Goal: Task Accomplishment & Management: Manage account settings

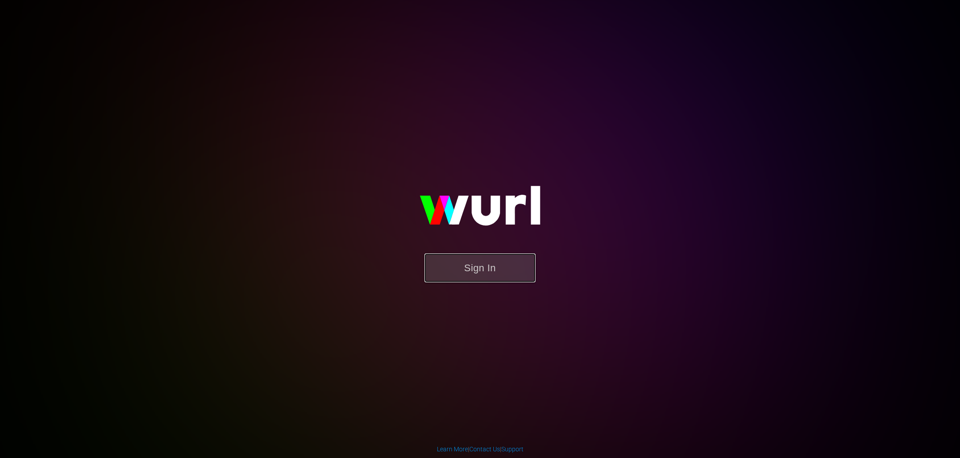
click at [466, 265] on button "Sign In" at bounding box center [479, 267] width 111 height 29
click at [495, 277] on button "Sign In" at bounding box center [479, 267] width 111 height 29
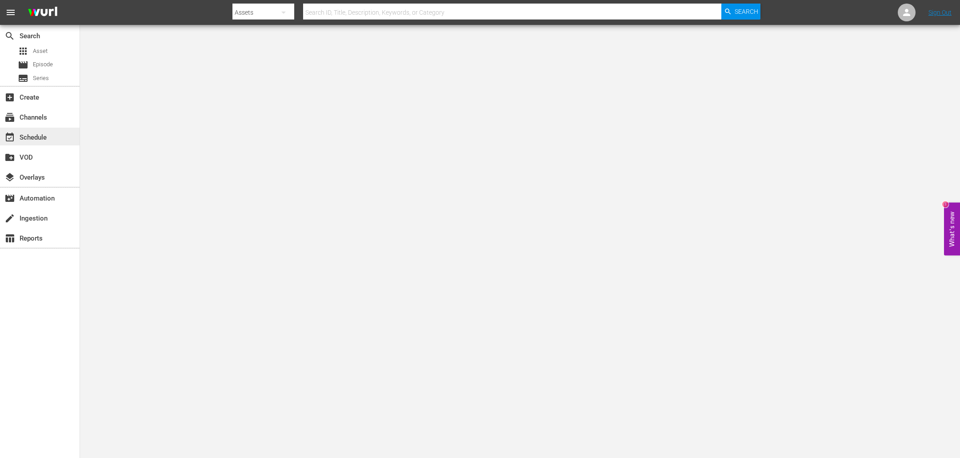
click at [38, 135] on div "event_available Schedule" at bounding box center [25, 136] width 50 height 8
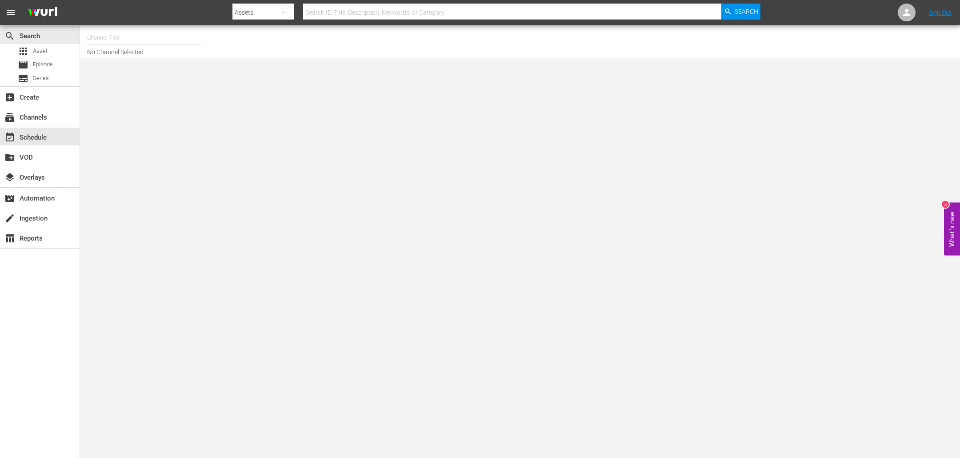
drag, startPoint x: 79, startPoint y: 40, endPoint x: 116, endPoint y: 43, distance: 36.6
click at [80, 0] on div "search Search apps Asset movie Episode subtitles Series add_box Create subscrip…" at bounding box center [520, 0] width 880 height 0
click at [124, 39] on input "text" at bounding box center [144, 37] width 114 height 21
click at [160, 86] on div "[PERSON_NAME] Films (1062 - samuelgoldwyn_films_1)" at bounding box center [209, 83] width 230 height 21
type input "[PERSON_NAME] Films (1062 - samuelgoldwyn_films_1)"
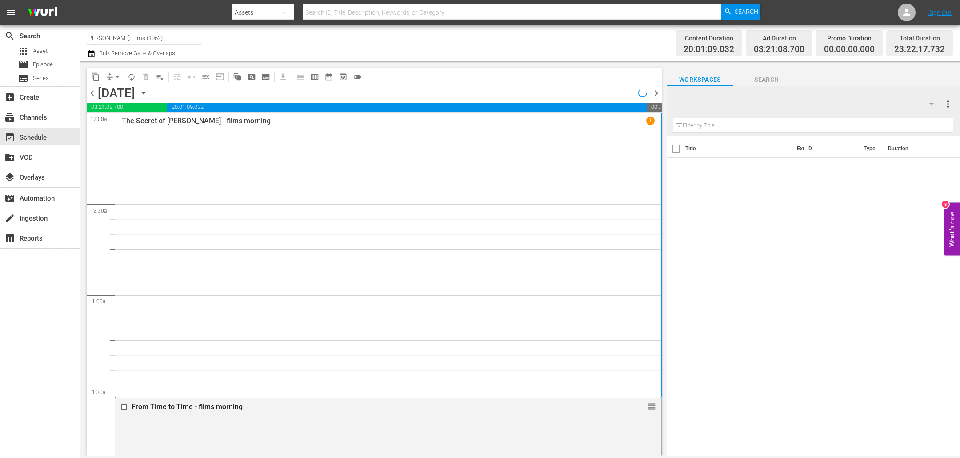
click at [785, 124] on input "text" at bounding box center [813, 125] width 280 height 14
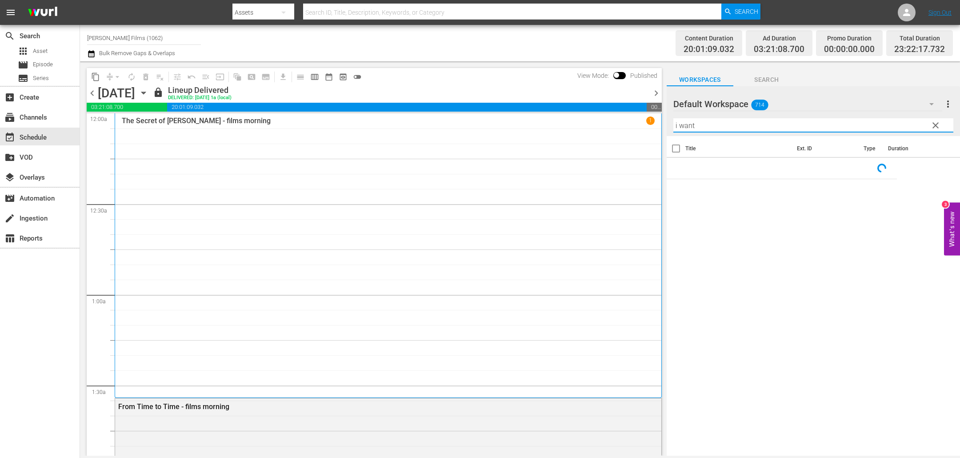
type input "i want"
click at [656, 93] on span "chevron_right" at bounding box center [655, 93] width 11 height 11
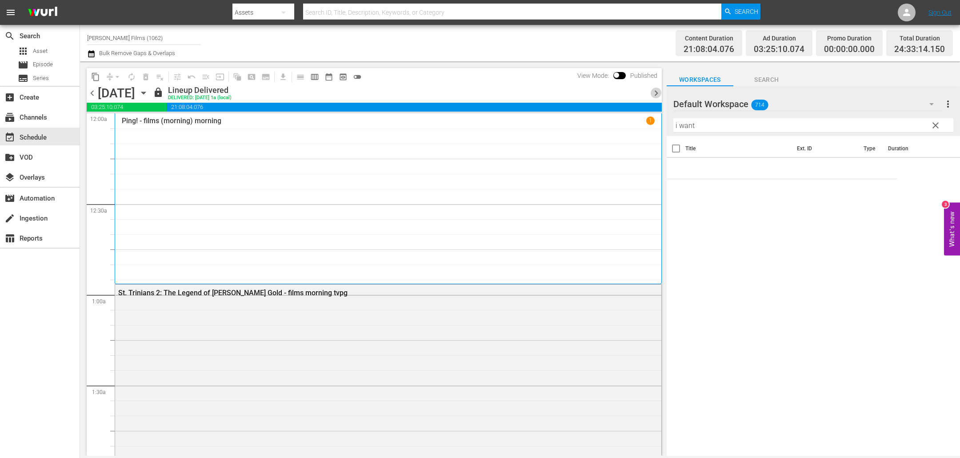
click at [656, 93] on span "chevron_right" at bounding box center [655, 93] width 11 height 11
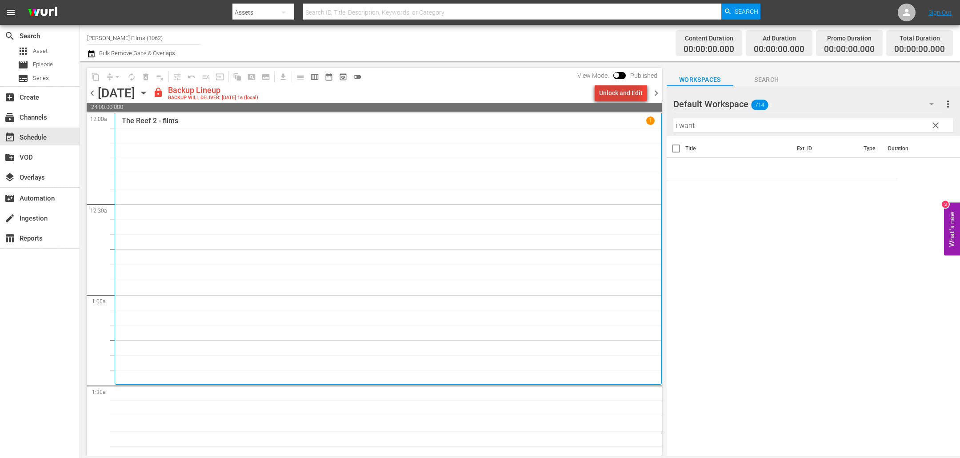
click at [611, 90] on div "Unlock and Edit" at bounding box center [621, 93] width 44 height 16
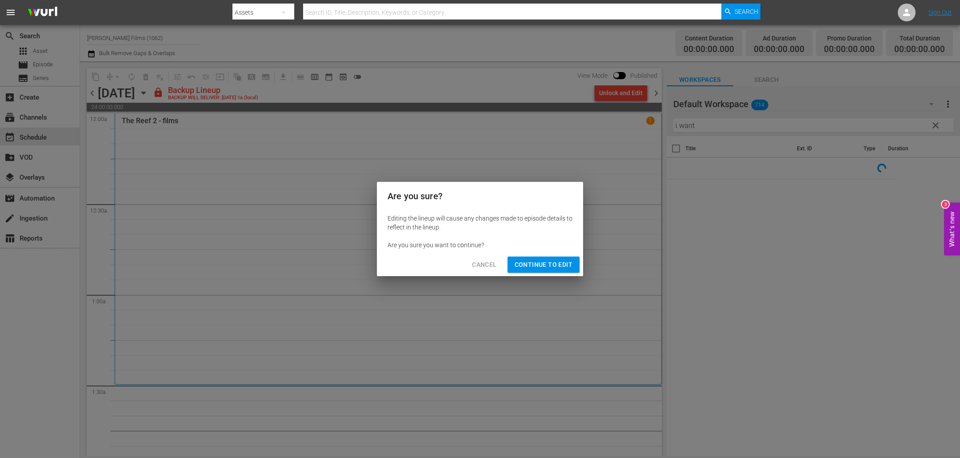
click at [535, 264] on span "Continue to Edit" at bounding box center [544, 264] width 58 height 11
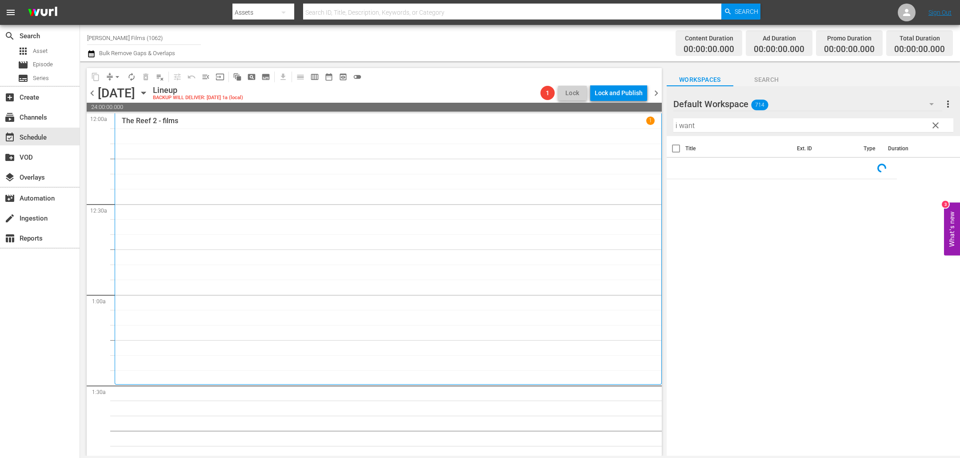
click at [654, 94] on span "chevron_right" at bounding box center [655, 93] width 11 height 11
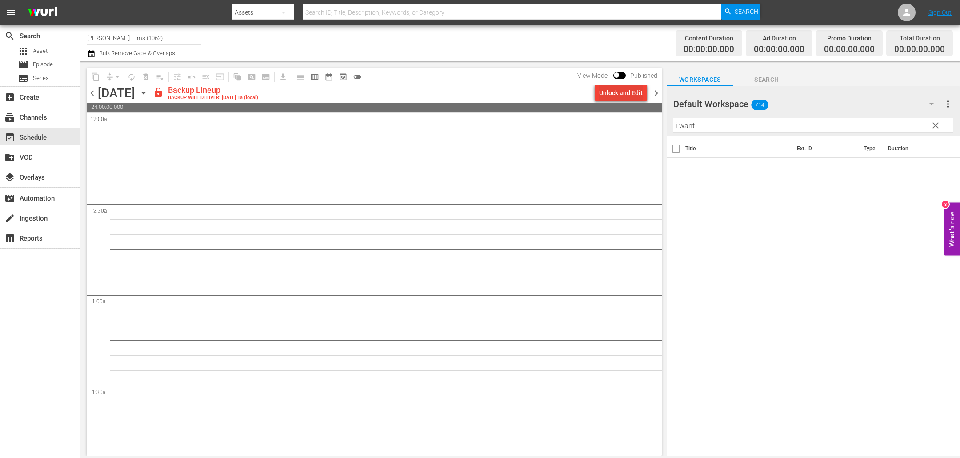
click at [625, 92] on div "Unlock and Edit" at bounding box center [621, 93] width 44 height 16
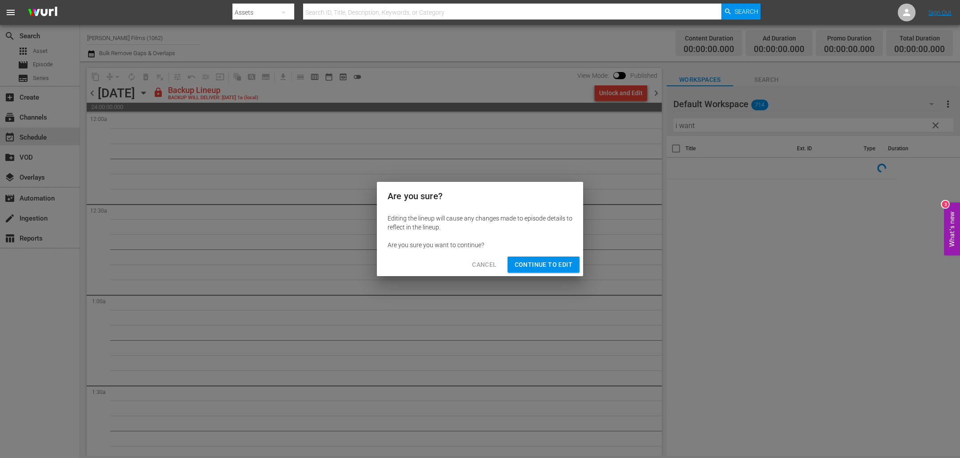
drag, startPoint x: 560, startPoint y: 267, endPoint x: 405, endPoint y: 203, distance: 167.7
click at [560, 267] on span "Continue to Edit" at bounding box center [544, 264] width 58 height 11
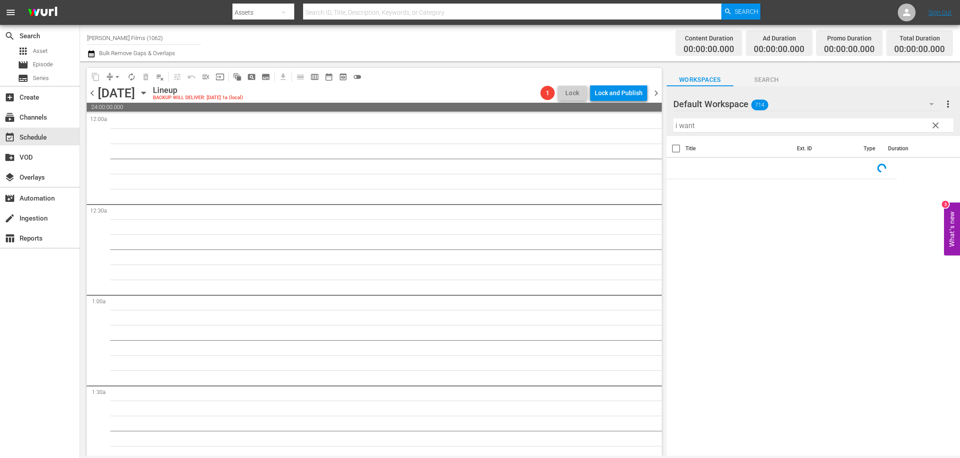
click at [148, 95] on icon "button" at bounding box center [144, 93] width 10 height 10
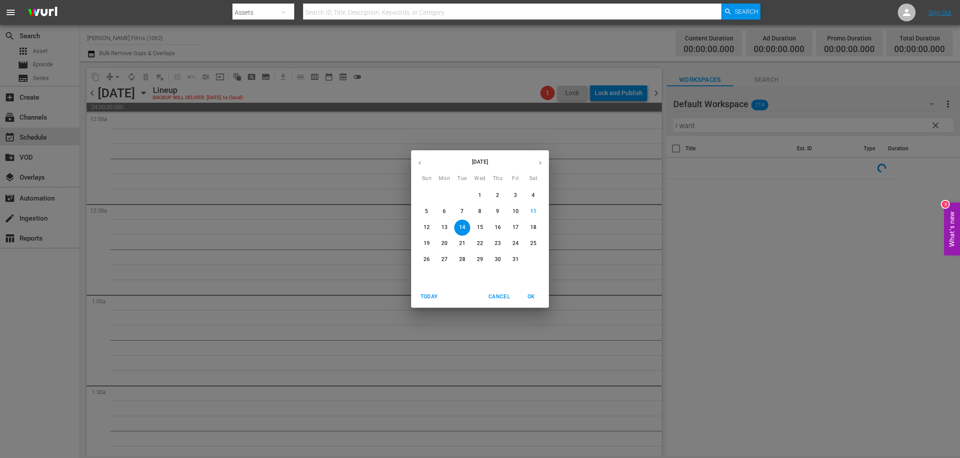
click at [447, 213] on span "6" at bounding box center [444, 211] width 16 height 8
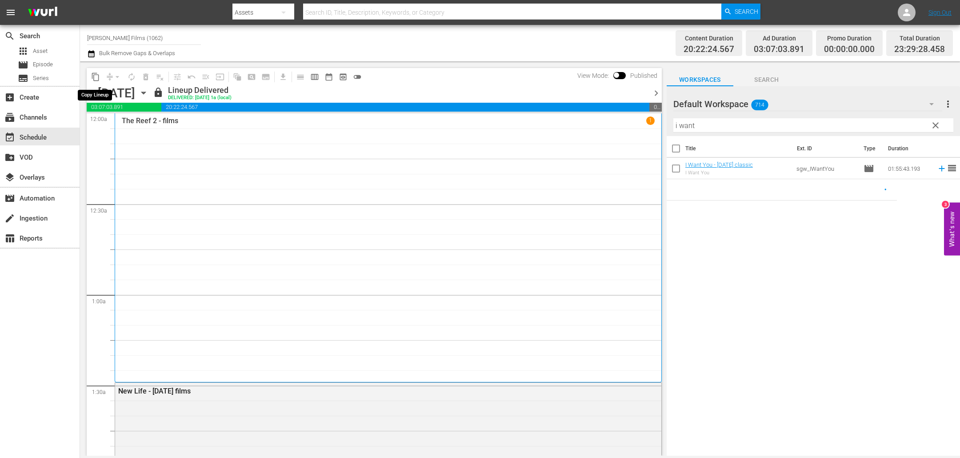
click at [96, 73] on span "content_copy" at bounding box center [95, 76] width 9 height 9
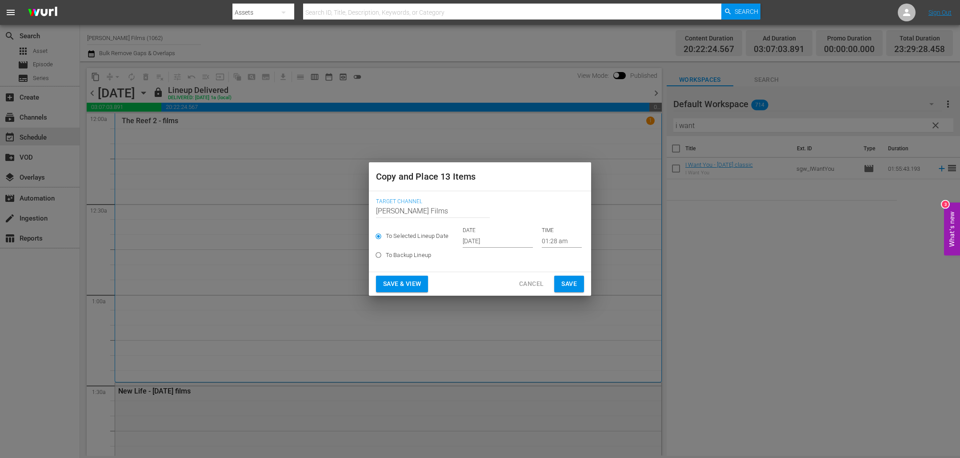
click at [497, 241] on input "[DATE]" at bounding box center [498, 240] width 70 height 13
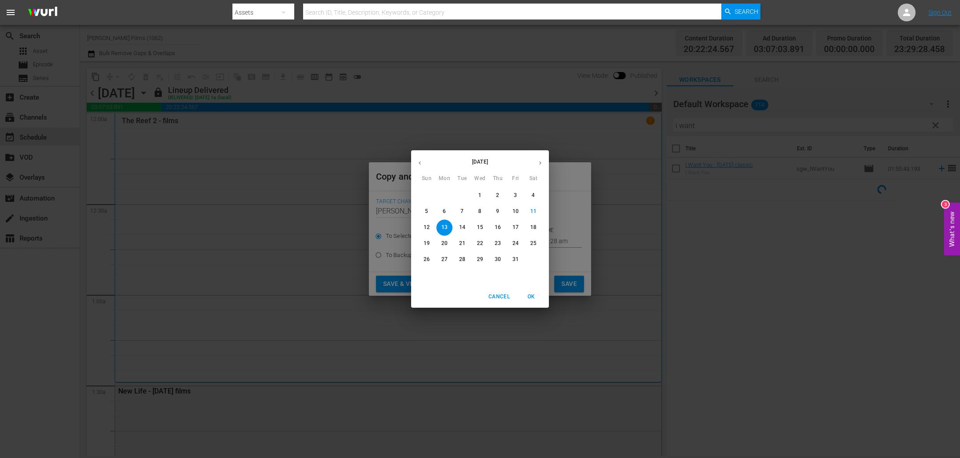
click at [447, 243] on p "20" at bounding box center [444, 243] width 6 height 8
type input "[DATE]"
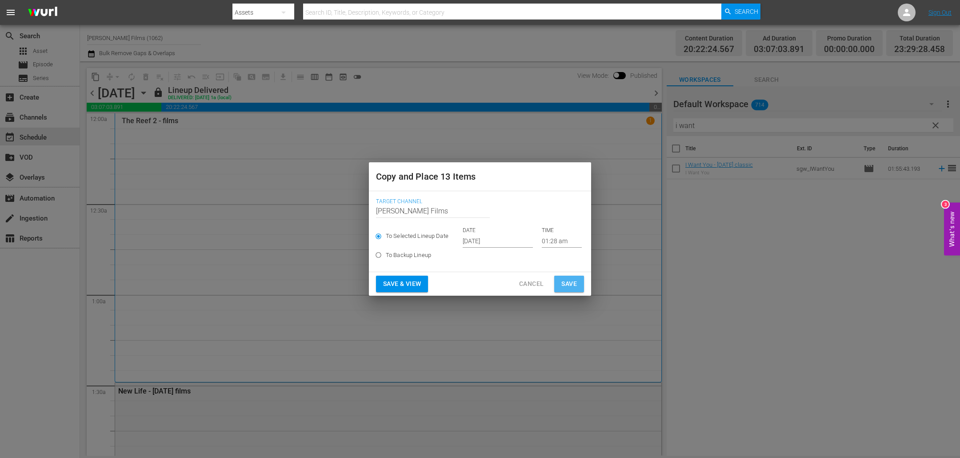
drag, startPoint x: 574, startPoint y: 284, endPoint x: 557, endPoint y: 268, distance: 23.3
click at [574, 284] on span "Save" at bounding box center [569, 283] width 16 height 11
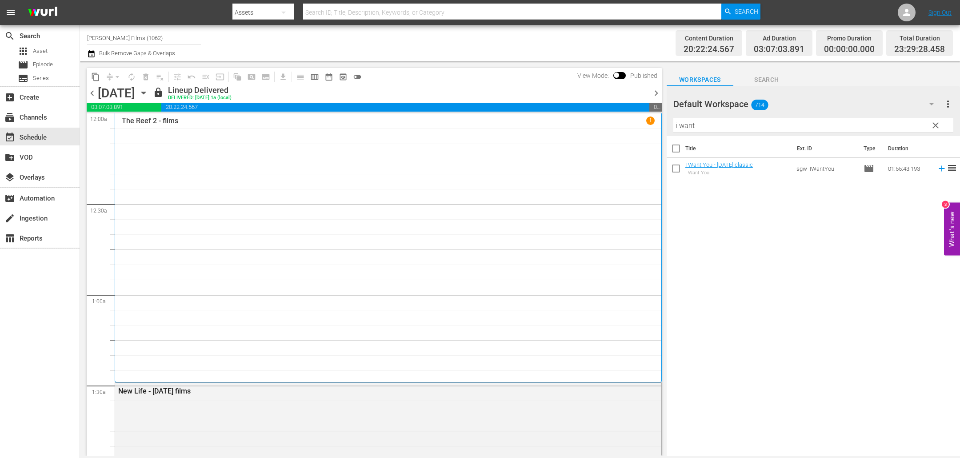
drag, startPoint x: 655, startPoint y: 92, endPoint x: 596, endPoint y: 88, distance: 58.8
click at [655, 92] on span "chevron_right" at bounding box center [655, 93] width 11 height 11
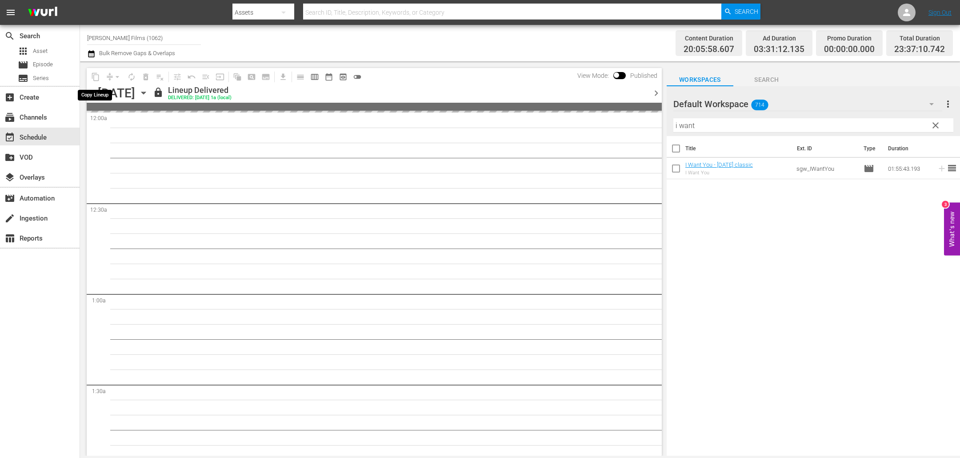
click at [95, 76] on span "content_copy" at bounding box center [95, 77] width 14 height 14
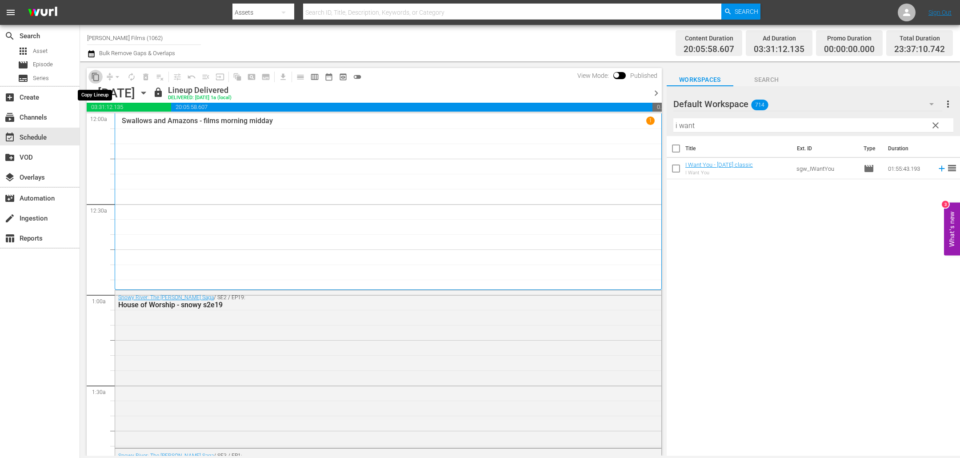
click at [95, 76] on span "content_copy" at bounding box center [95, 76] width 9 height 9
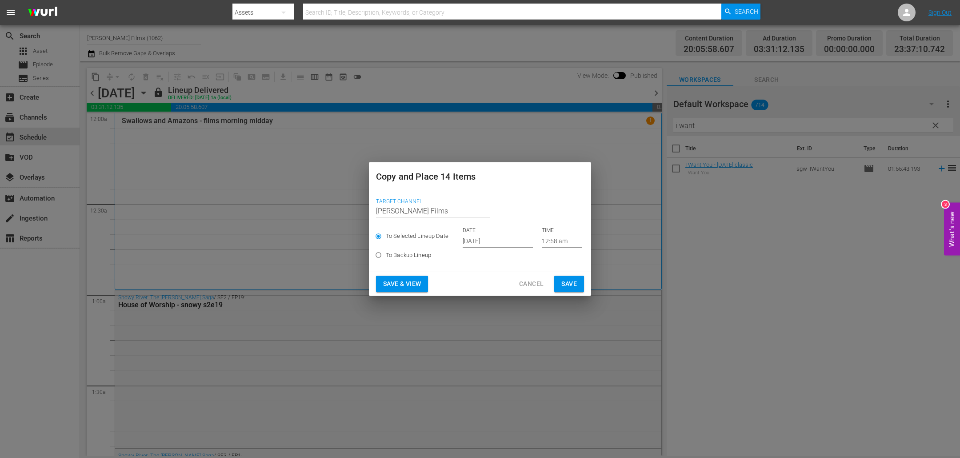
click at [495, 241] on input "[DATE]" at bounding box center [498, 240] width 70 height 13
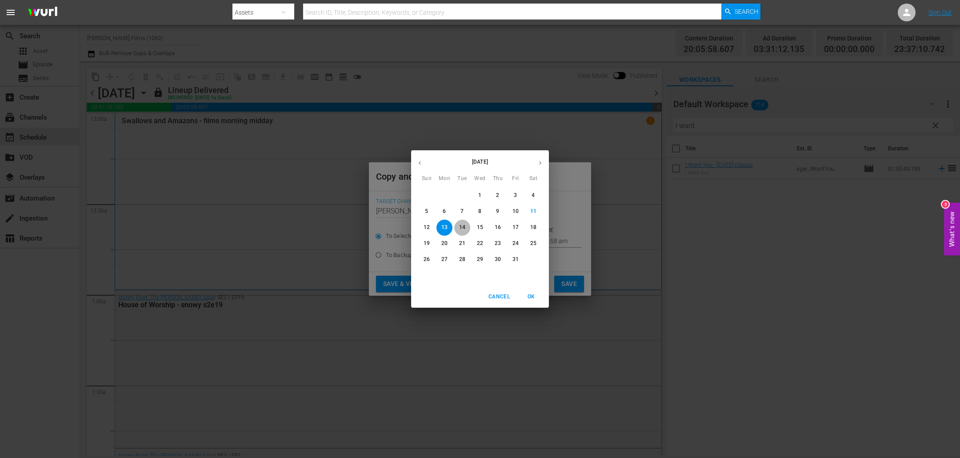
click at [466, 227] on span "14" at bounding box center [462, 227] width 16 height 8
type input "[DATE]"
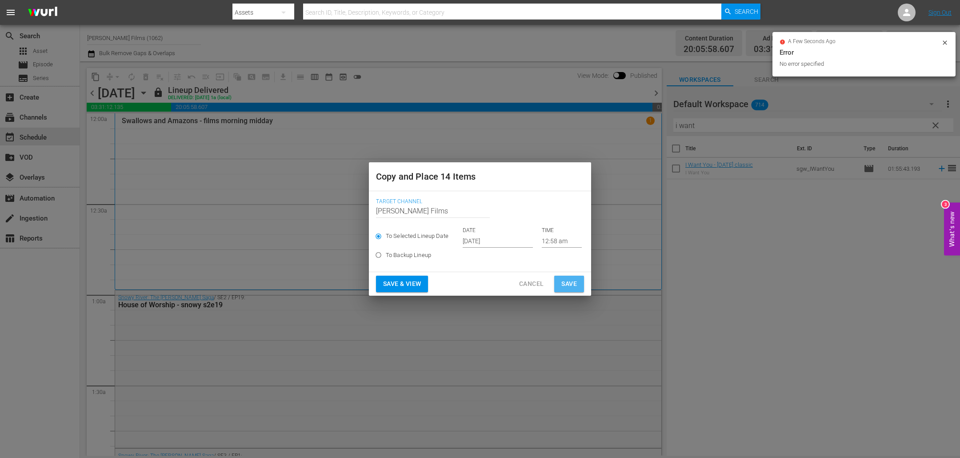
click at [570, 284] on span "Save" at bounding box center [569, 283] width 16 height 11
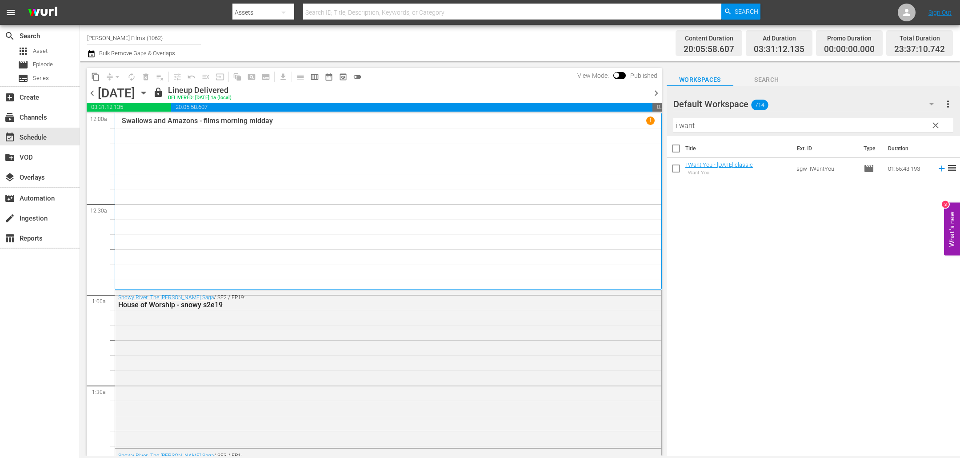
click at [94, 92] on span "chevron_left" at bounding box center [92, 93] width 11 height 11
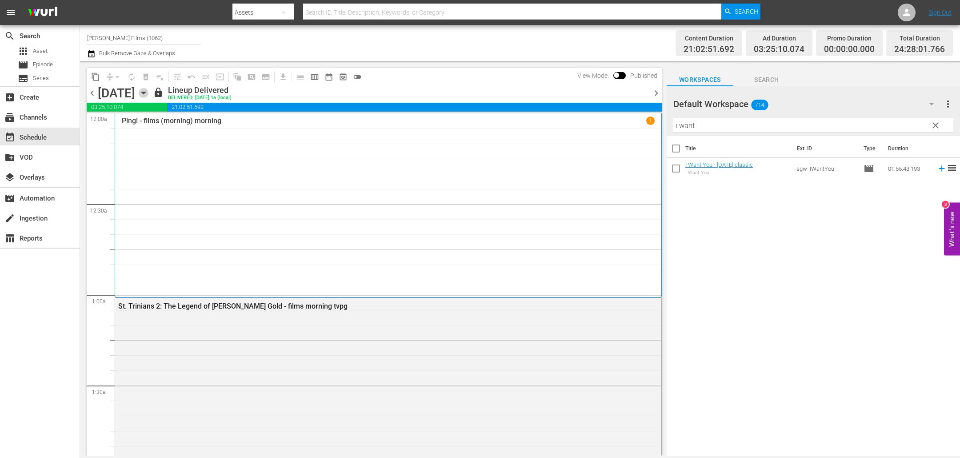
click at [148, 94] on icon "button" at bounding box center [144, 93] width 10 height 10
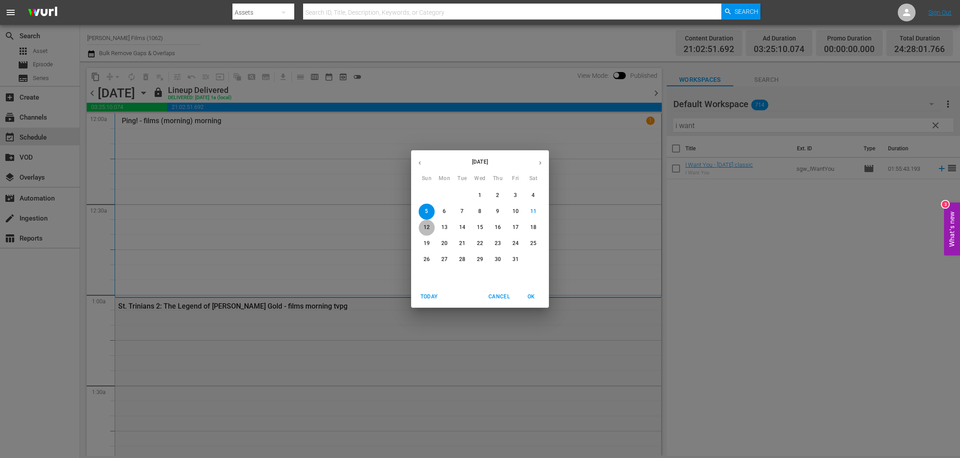
drag, startPoint x: 427, startPoint y: 224, endPoint x: 407, endPoint y: 226, distance: 20.1
click at [427, 224] on p "12" at bounding box center [426, 227] width 6 height 8
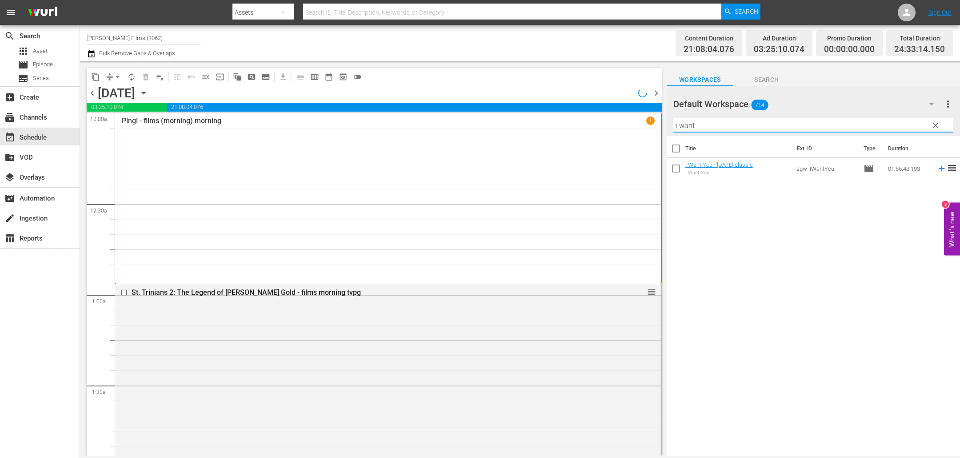
drag, startPoint x: 749, startPoint y: 128, endPoint x: 636, endPoint y: 123, distance: 112.5
click at [637, 123] on div "content_copy compress arrow_drop_down autorenew_outlined delete_forever_outline…" at bounding box center [520, 258] width 880 height 394
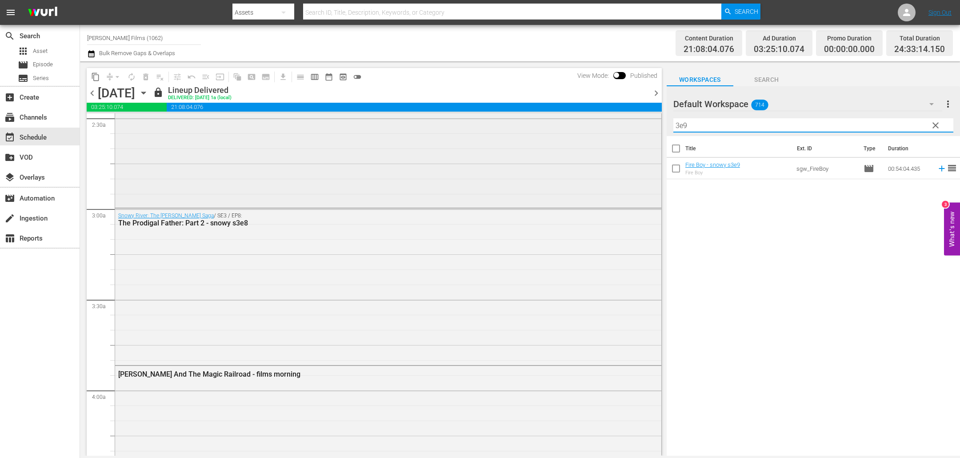
scroll to position [484, 0]
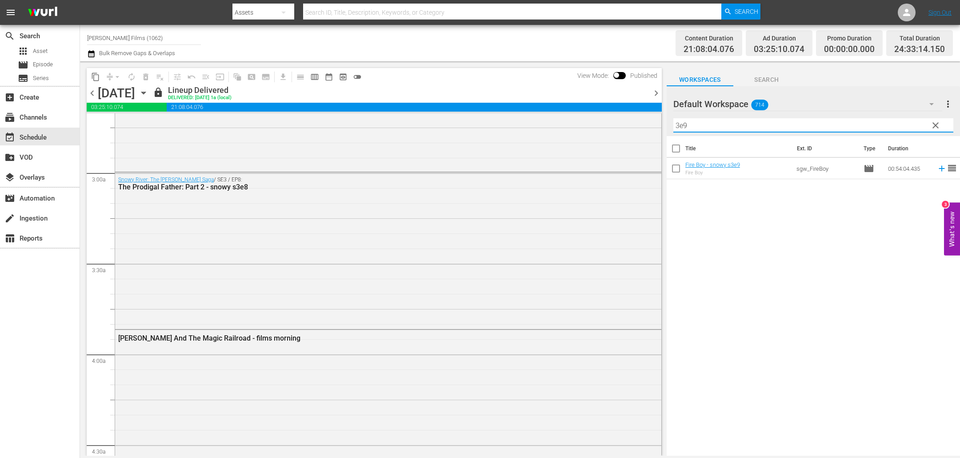
click at [656, 94] on span "chevron_right" at bounding box center [655, 93] width 11 height 11
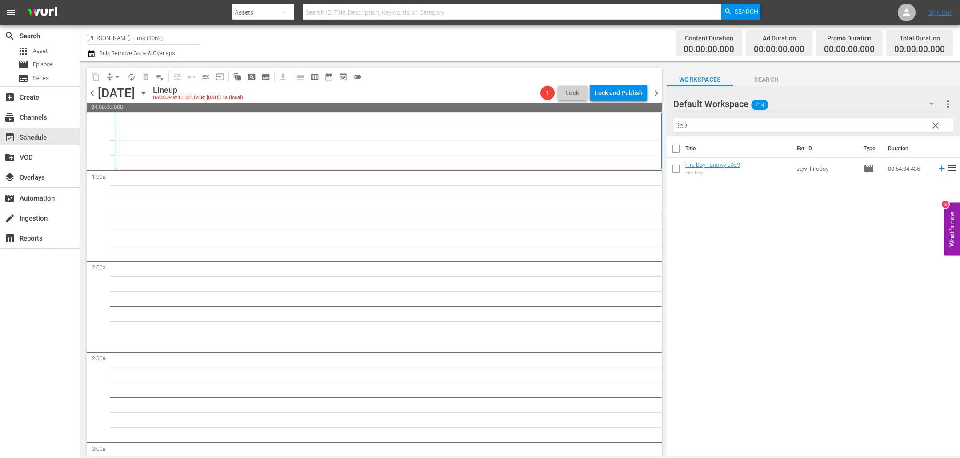
scroll to position [351, 0]
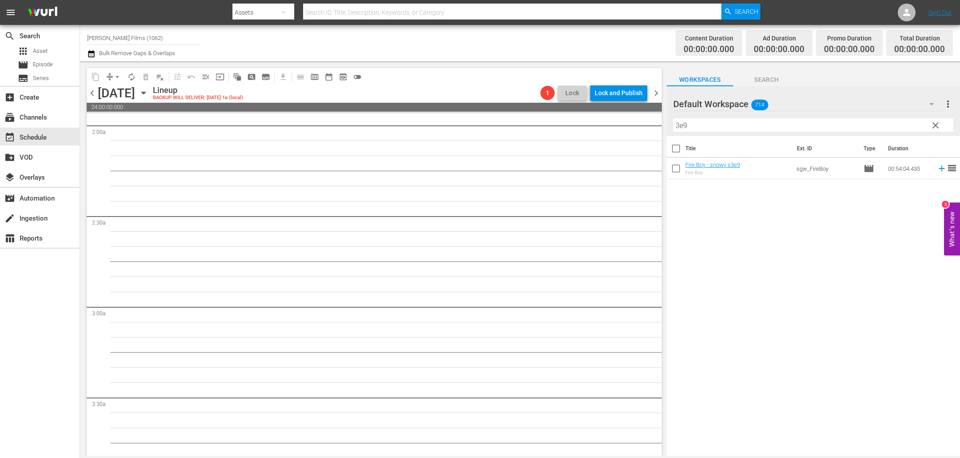
click at [148, 95] on icon "button" at bounding box center [144, 93] width 10 height 10
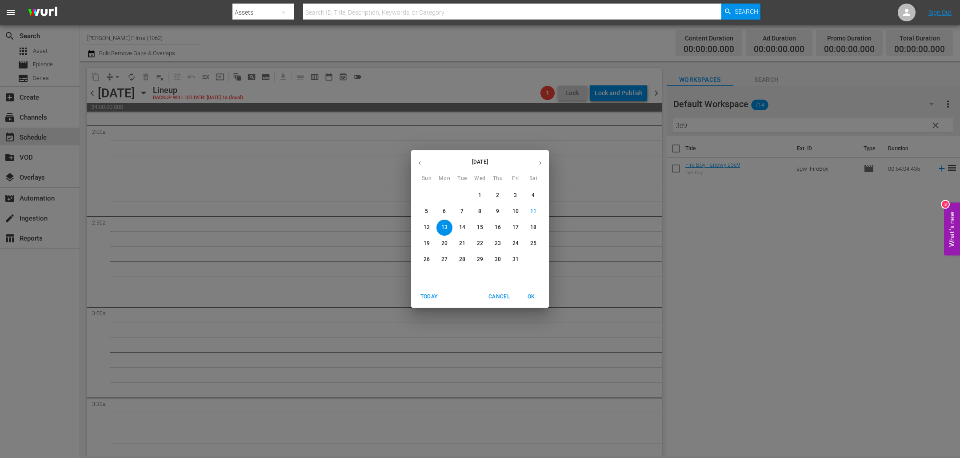
click at [443, 214] on p "6" at bounding box center [444, 211] width 3 height 8
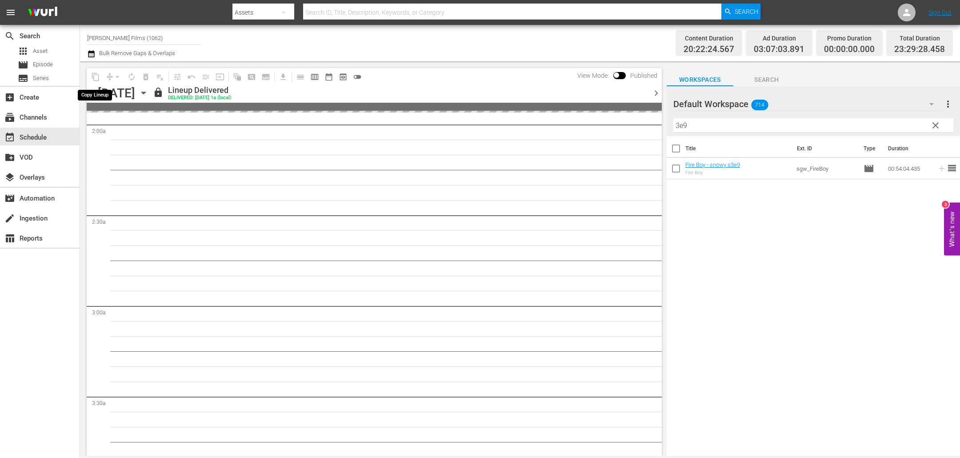
click at [94, 77] on span "content_copy" at bounding box center [95, 77] width 14 height 14
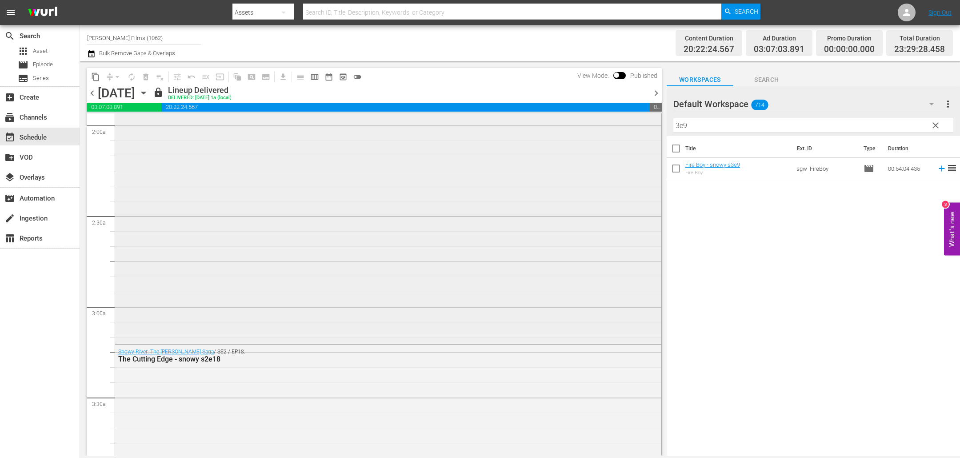
scroll to position [335, 0]
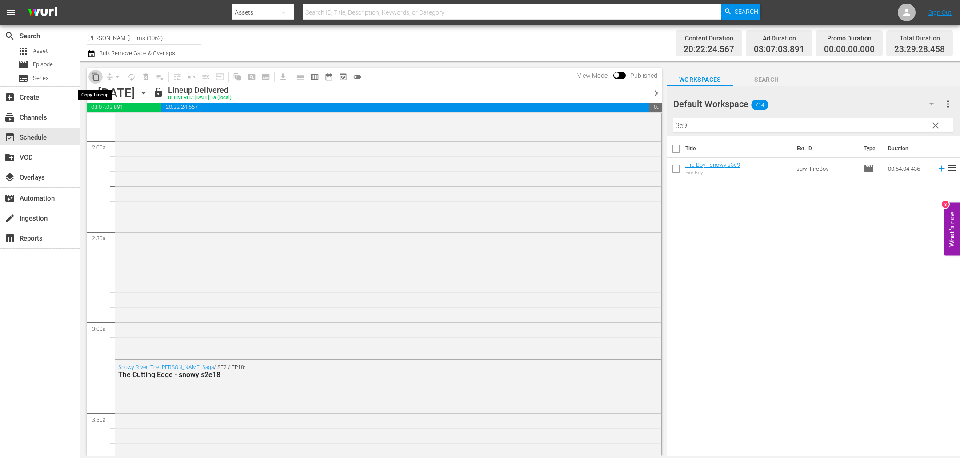
click at [95, 72] on span "content_copy" at bounding box center [95, 76] width 9 height 9
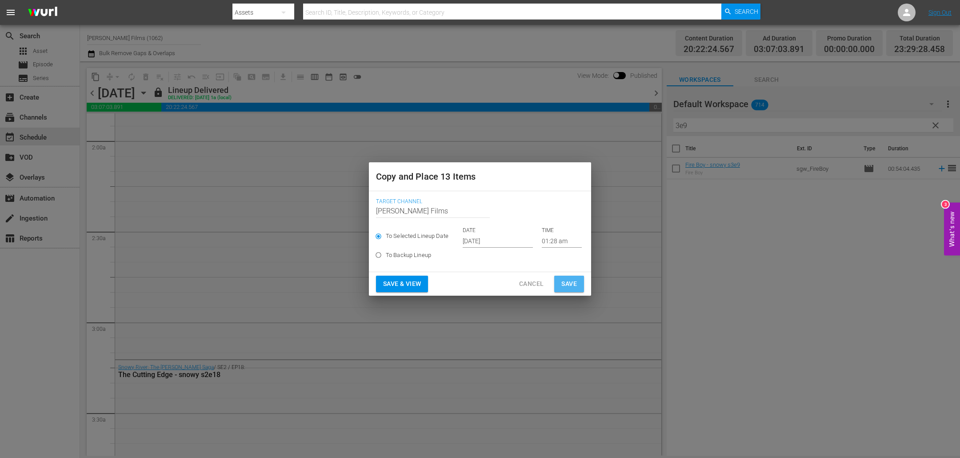
click at [568, 283] on span "Save" at bounding box center [569, 283] width 16 height 11
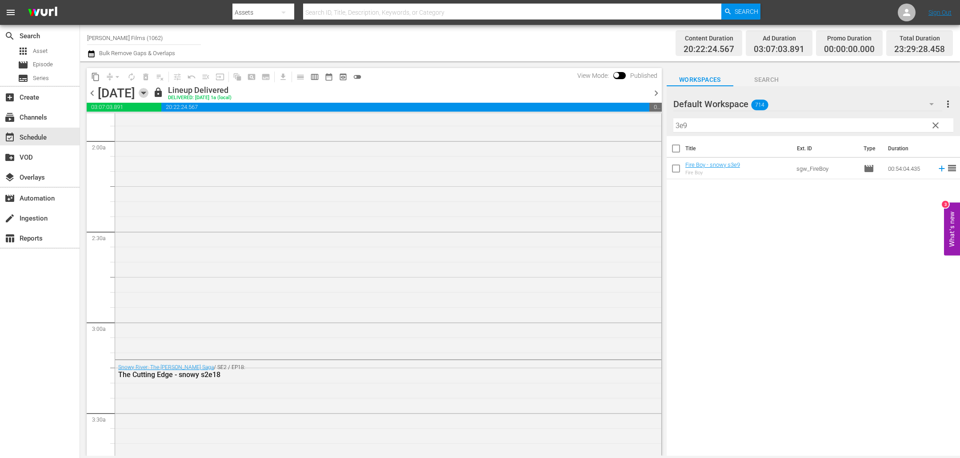
click at [145, 92] on icon "button" at bounding box center [143, 93] width 4 height 2
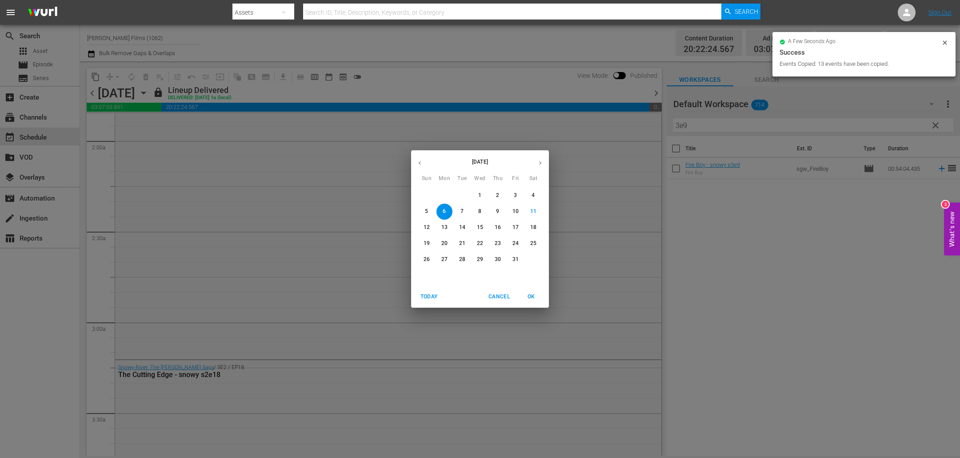
click at [446, 228] on p "13" at bounding box center [444, 227] width 6 height 8
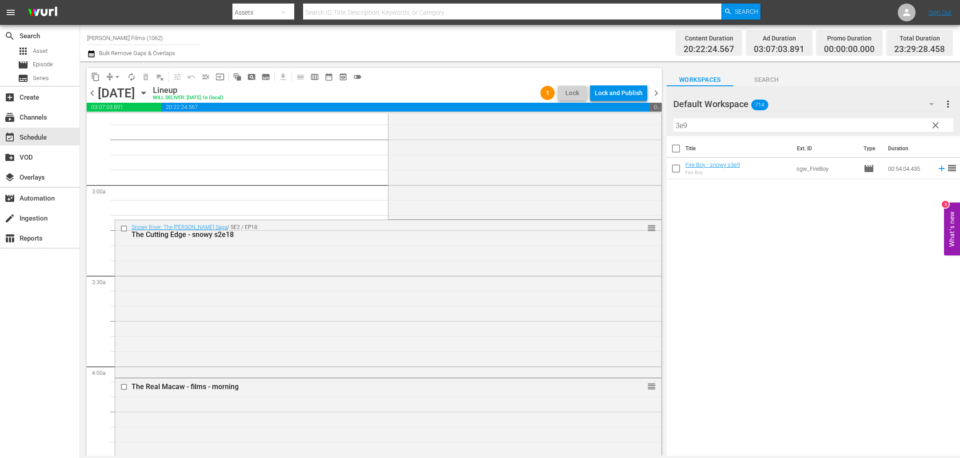
scroll to position [481, 0]
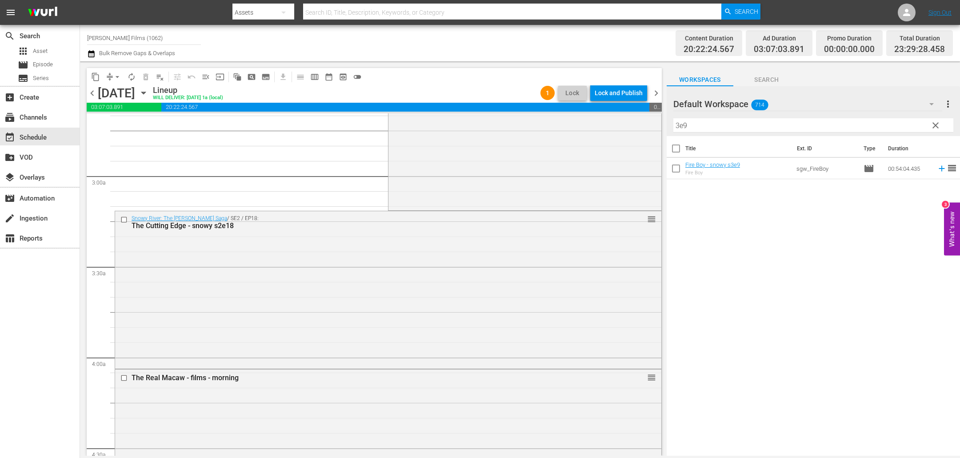
drag, startPoint x: 127, startPoint y: 218, endPoint x: 120, endPoint y: 142, distance: 76.3
click at [127, 218] on input "checkbox" at bounding box center [124, 220] width 9 height 8
click at [143, 75] on span "delete_forever_outlined" at bounding box center [145, 76] width 9 height 9
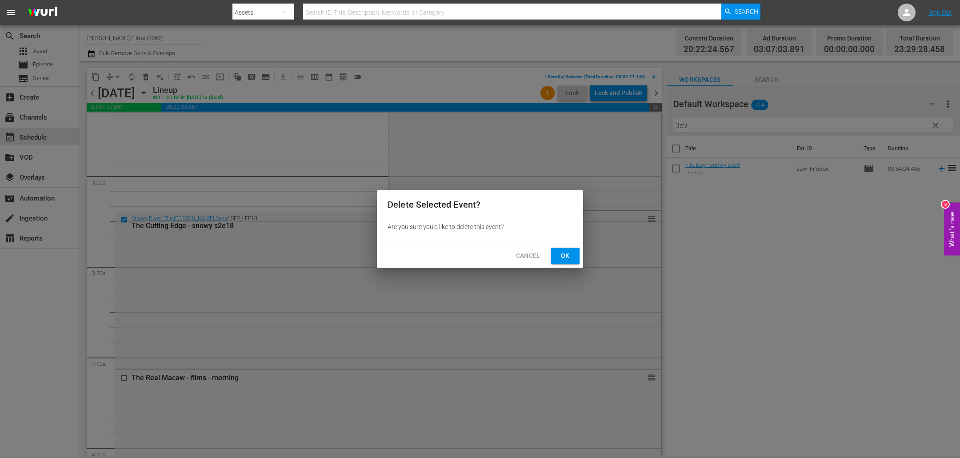
click at [567, 256] on span "Ok" at bounding box center [565, 255] width 14 height 11
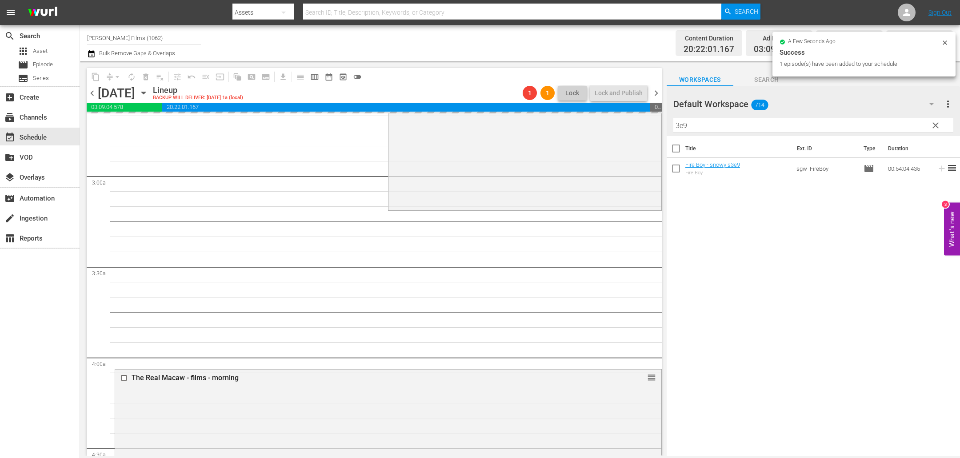
drag, startPoint x: 654, startPoint y: 92, endPoint x: 681, endPoint y: 99, distance: 28.0
click at [654, 92] on span "chevron_right" at bounding box center [655, 93] width 11 height 11
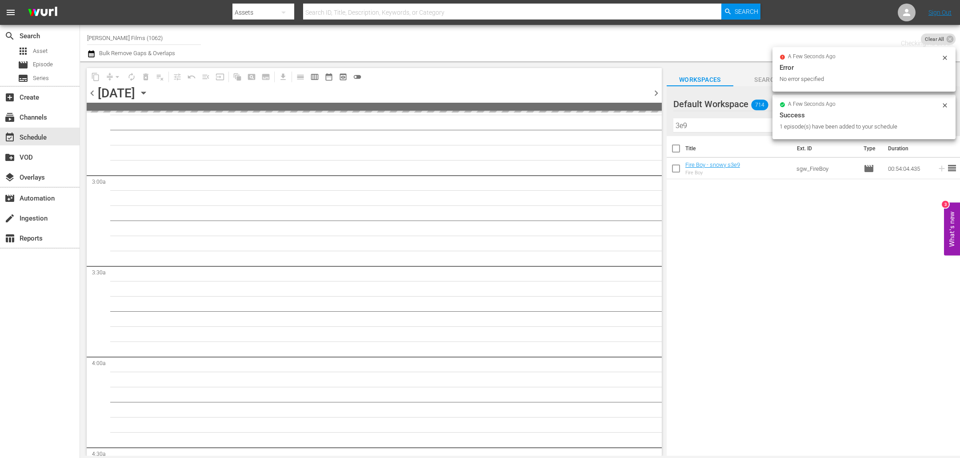
click at [705, 126] on input "3e9" at bounding box center [813, 125] width 280 height 14
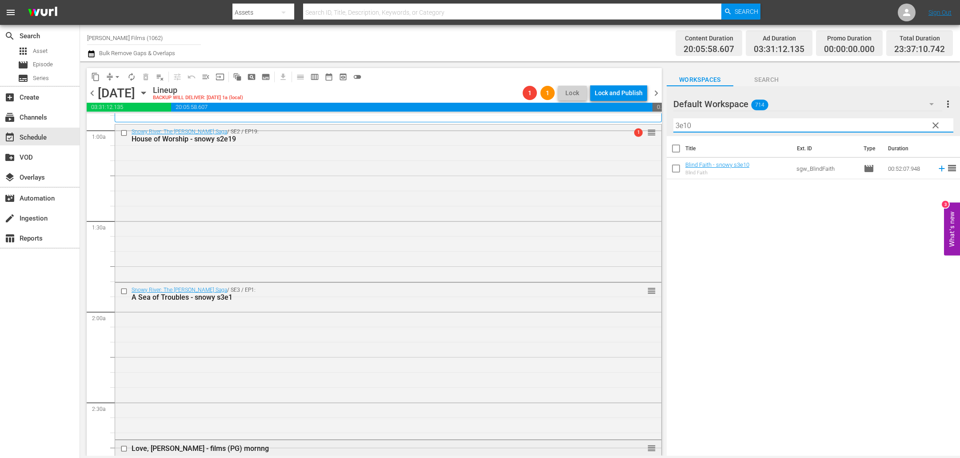
scroll to position [160, 0]
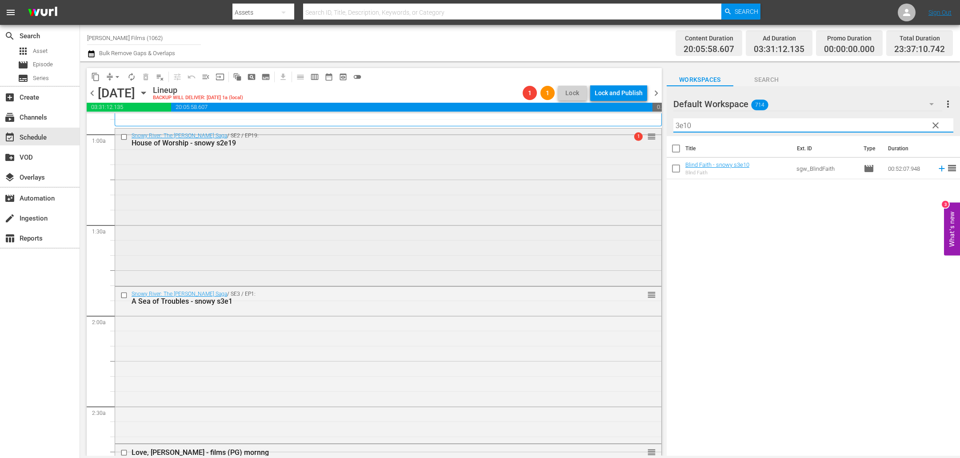
click at [126, 135] on input "checkbox" at bounding box center [124, 137] width 9 height 8
click at [127, 293] on input "checkbox" at bounding box center [124, 295] width 9 height 8
click at [140, 79] on button "delete_forever_outlined" at bounding box center [146, 77] width 14 height 14
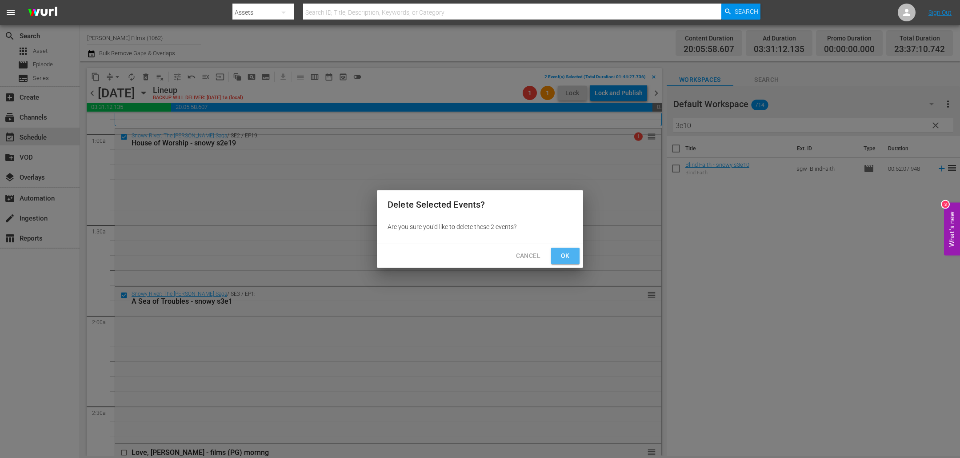
click at [558, 255] on span "Ok" at bounding box center [565, 255] width 14 height 11
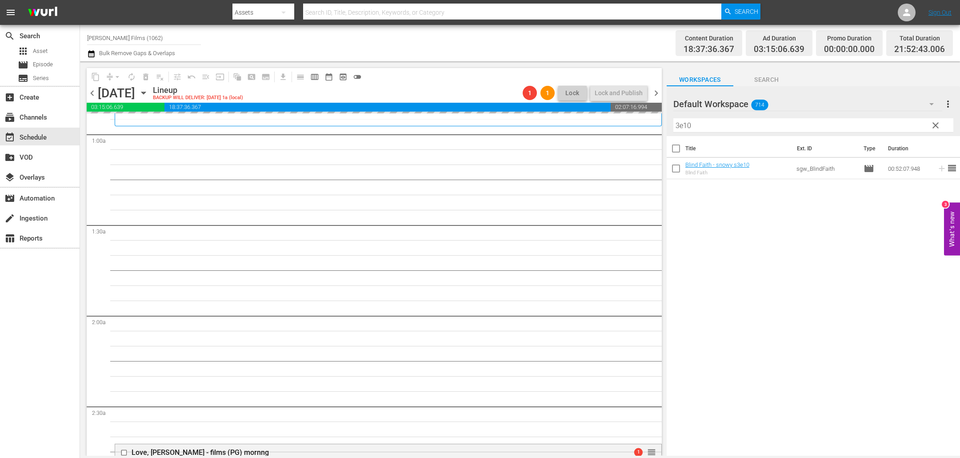
click at [758, 122] on input "3e10" at bounding box center [813, 125] width 280 height 14
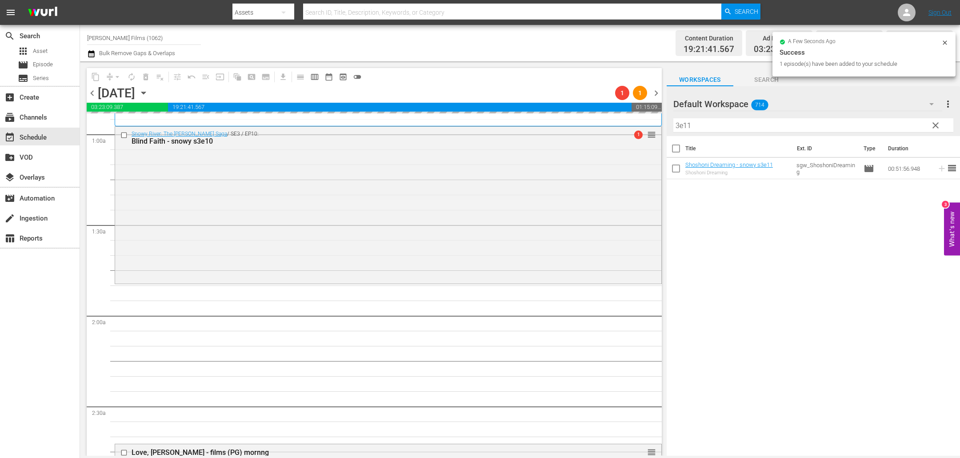
click at [92, 93] on span "chevron_left" at bounding box center [92, 93] width 11 height 11
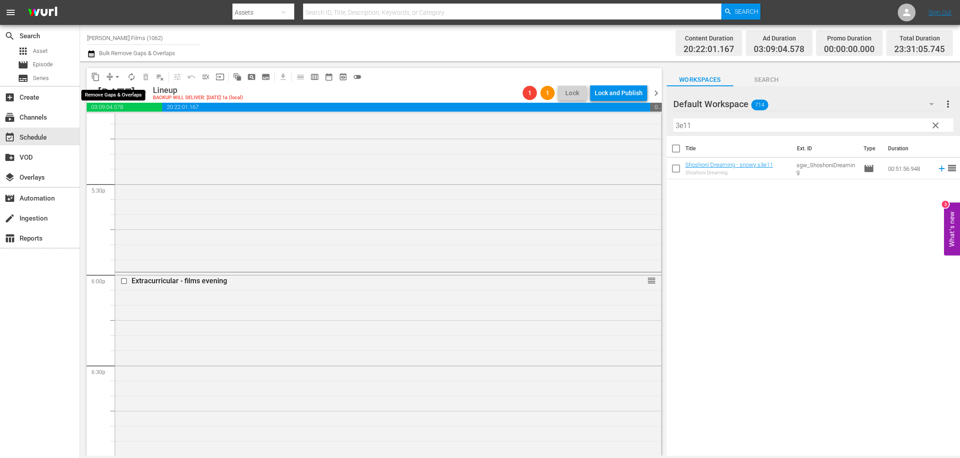
scroll to position [3102, 0]
click at [118, 79] on span "arrow_drop_down" at bounding box center [117, 76] width 9 height 9
click at [147, 125] on li "Align to End of Previous Day" at bounding box center [117, 123] width 93 height 15
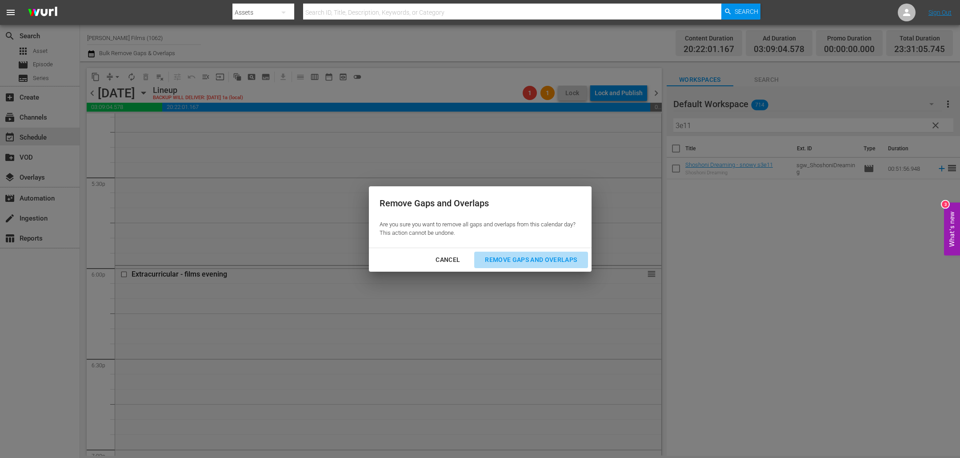
click at [568, 261] on div "Remove Gaps and Overlaps" at bounding box center [531, 259] width 106 height 11
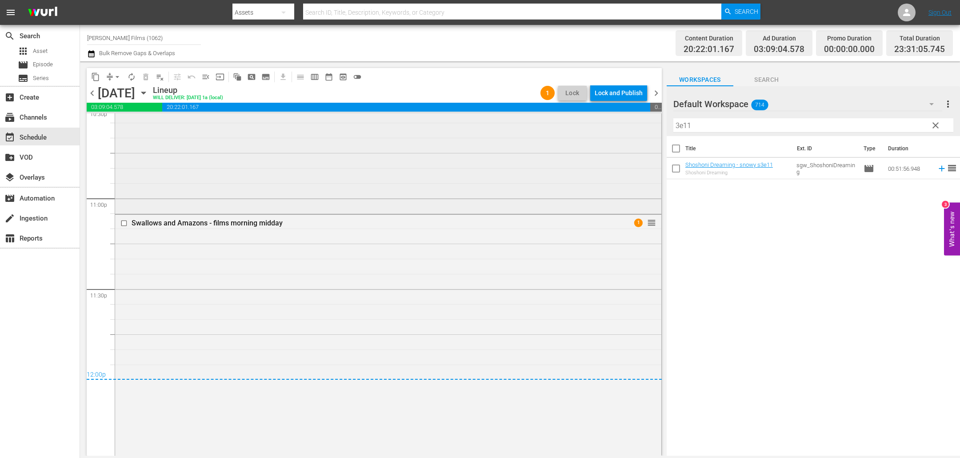
scroll to position [4081, 0]
click at [630, 93] on div "Lock and Publish" at bounding box center [618, 93] width 48 height 16
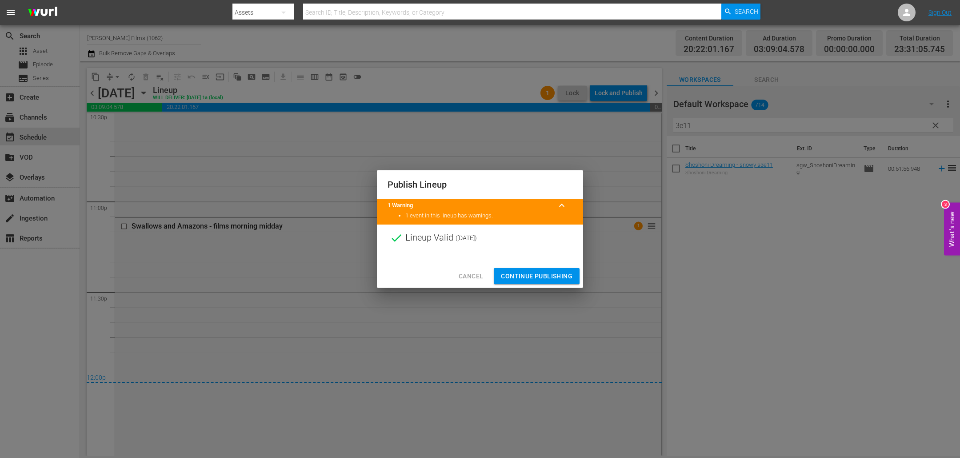
click at [527, 272] on span "Continue Publishing" at bounding box center [537, 276] width 72 height 11
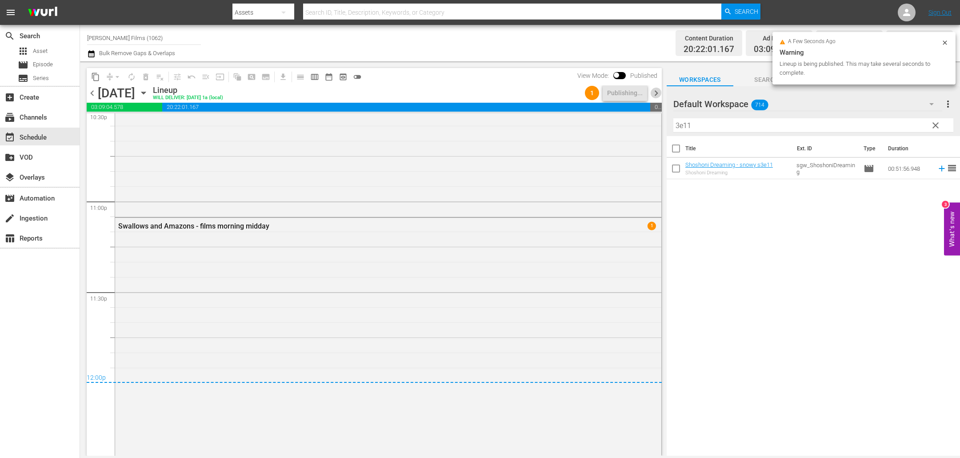
click at [657, 91] on span "chevron_right" at bounding box center [655, 93] width 11 height 11
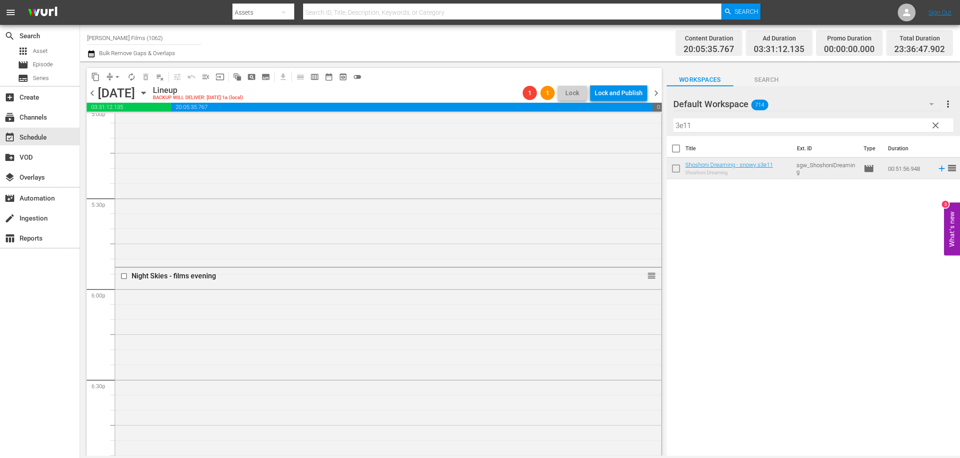
scroll to position [3068, 0]
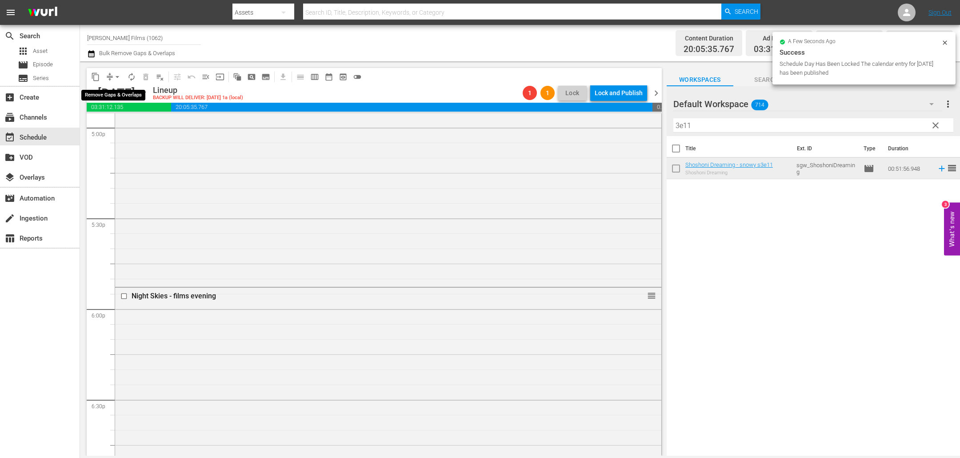
click at [114, 76] on span "arrow_drop_down" at bounding box center [117, 76] width 9 height 9
click at [123, 109] on li "Align to First Episode" at bounding box center [117, 109] width 73 height 15
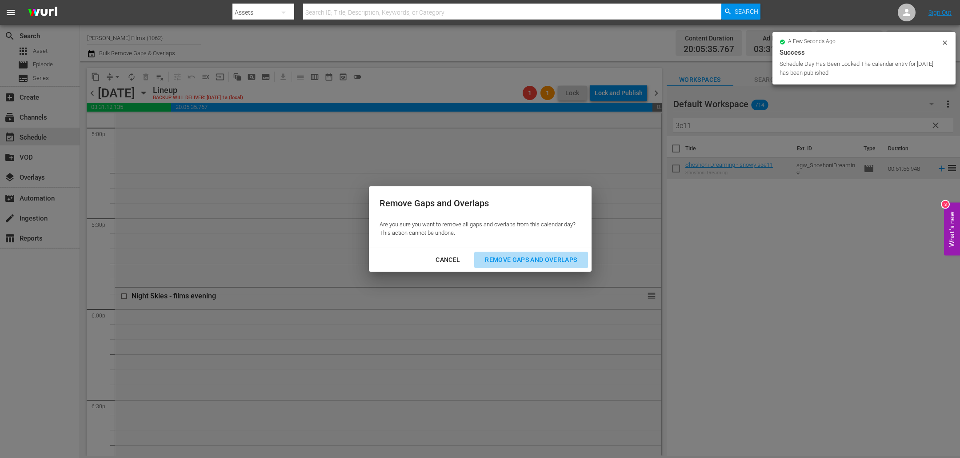
click at [524, 262] on div "Remove Gaps and Overlaps" at bounding box center [531, 259] width 106 height 11
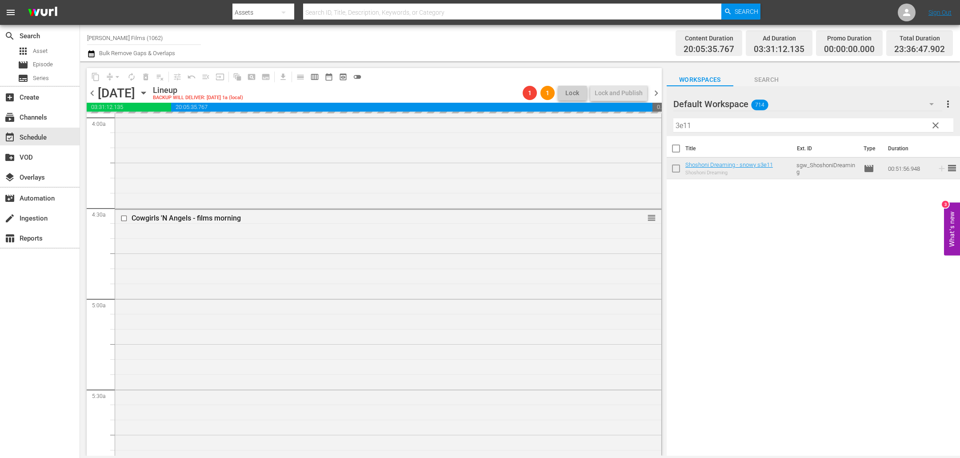
scroll to position [0, 0]
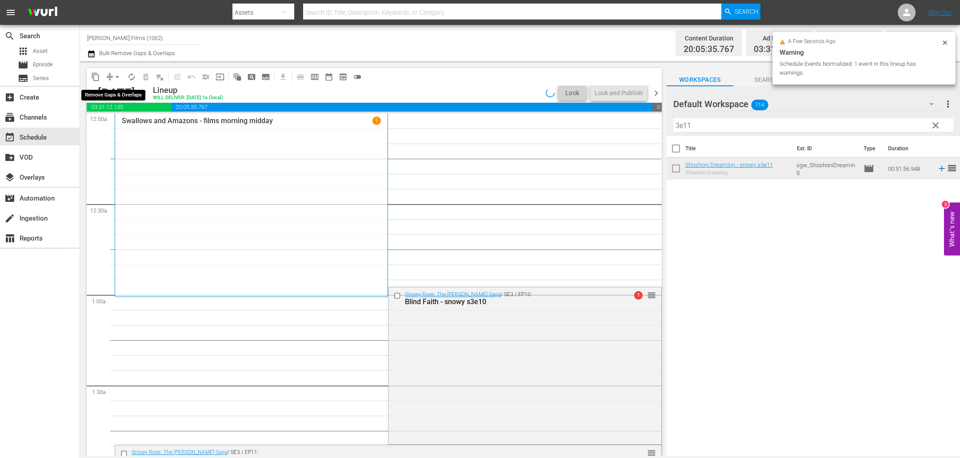
click at [119, 80] on span "arrow_drop_down" at bounding box center [117, 76] width 9 height 9
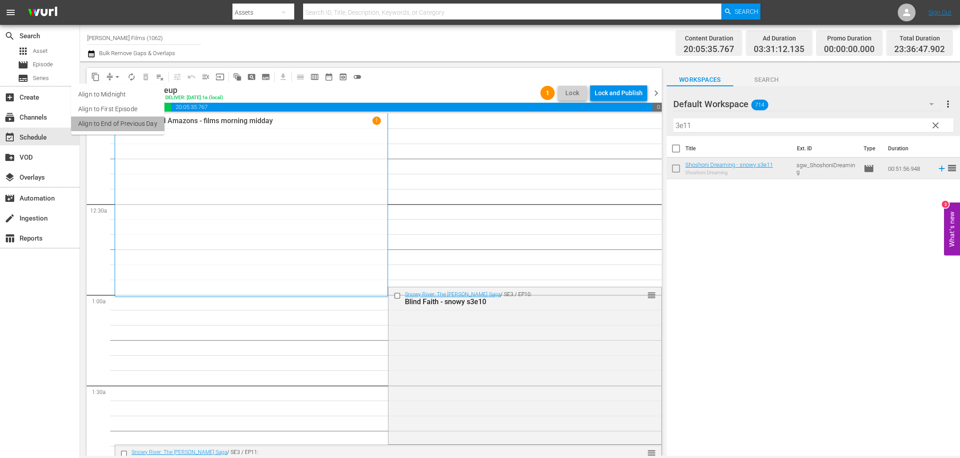
click at [119, 124] on li "Align to End of Previous Day" at bounding box center [117, 123] width 93 height 15
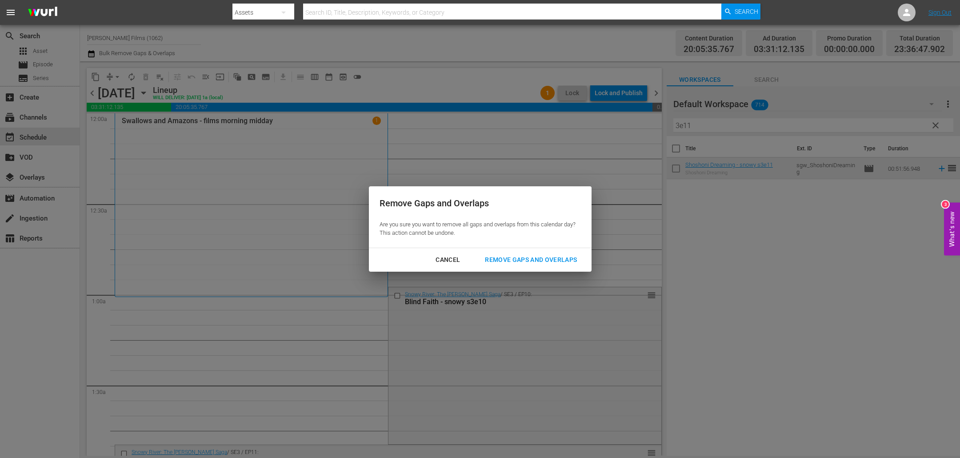
click at [517, 260] on div "Remove Gaps and Overlaps" at bounding box center [531, 259] width 106 height 11
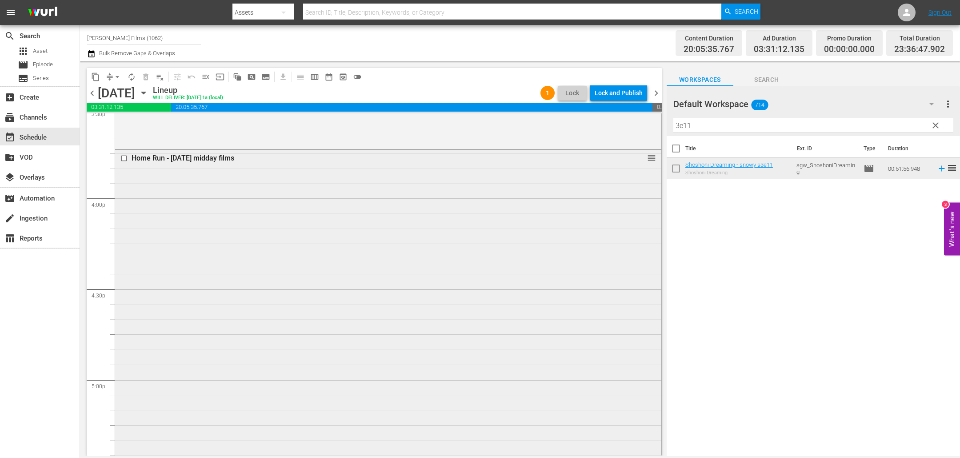
scroll to position [2808, 0]
drag, startPoint x: 726, startPoint y: 124, endPoint x: 579, endPoint y: 125, distance: 146.2
click at [580, 125] on div "content_copy compress arrow_drop_down autorenew_outlined delete_forever_outline…" at bounding box center [520, 258] width 880 height 394
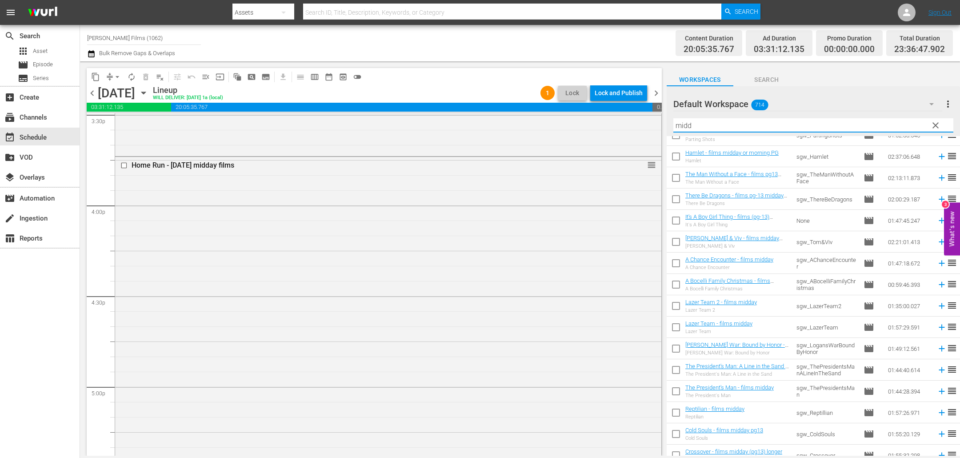
scroll to position [483, 0]
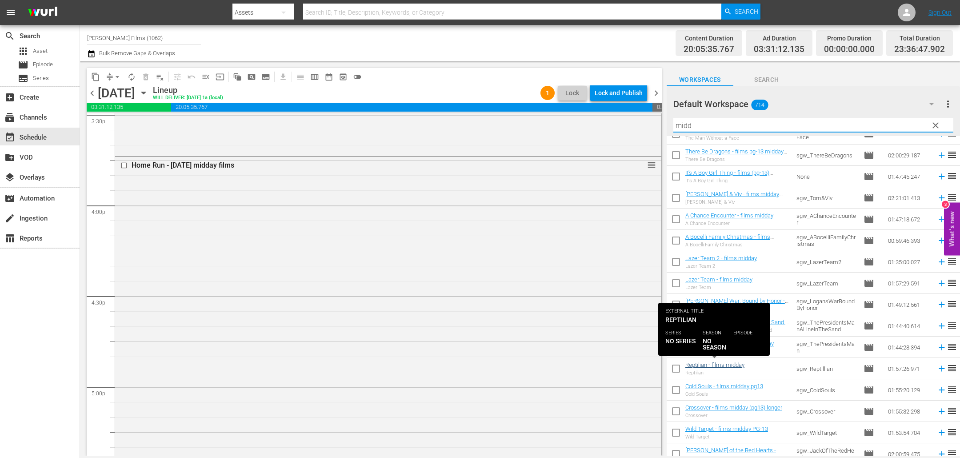
type input "midd"
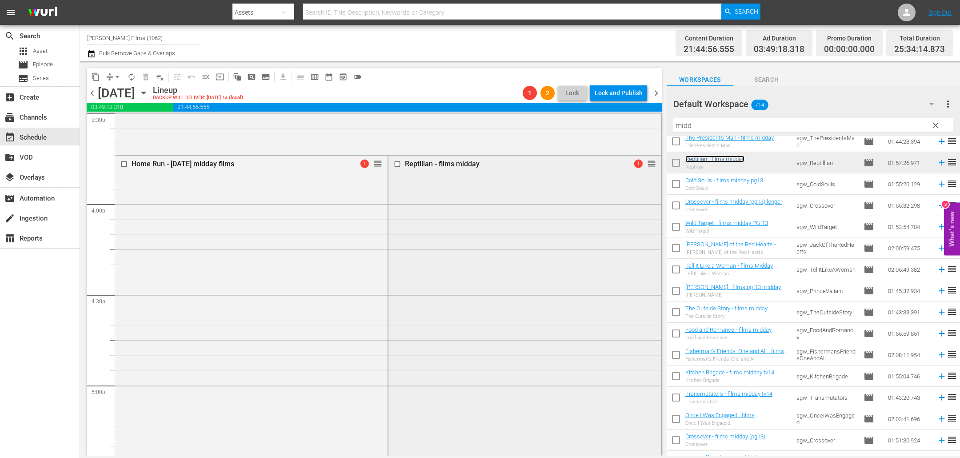
scroll to position [2794, 0]
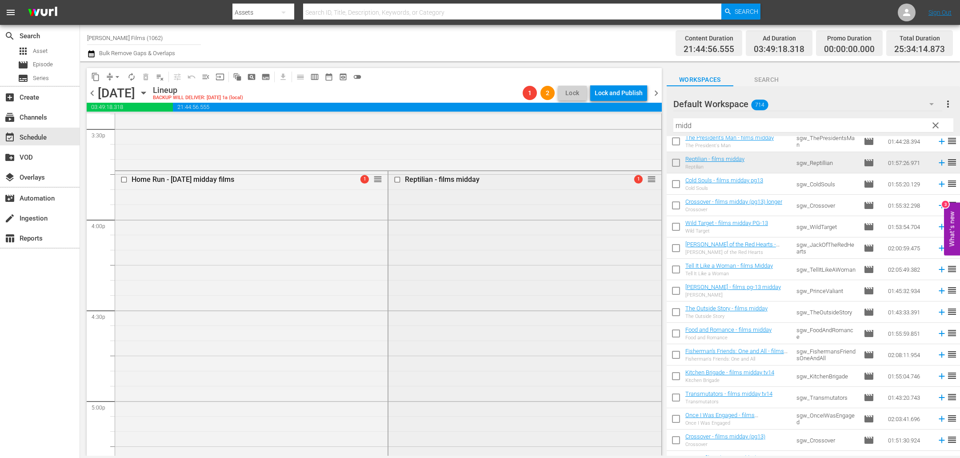
click at [401, 178] on input "checkbox" at bounding box center [398, 180] width 9 height 8
click at [145, 76] on span "delete_forever_outlined" at bounding box center [145, 76] width 9 height 9
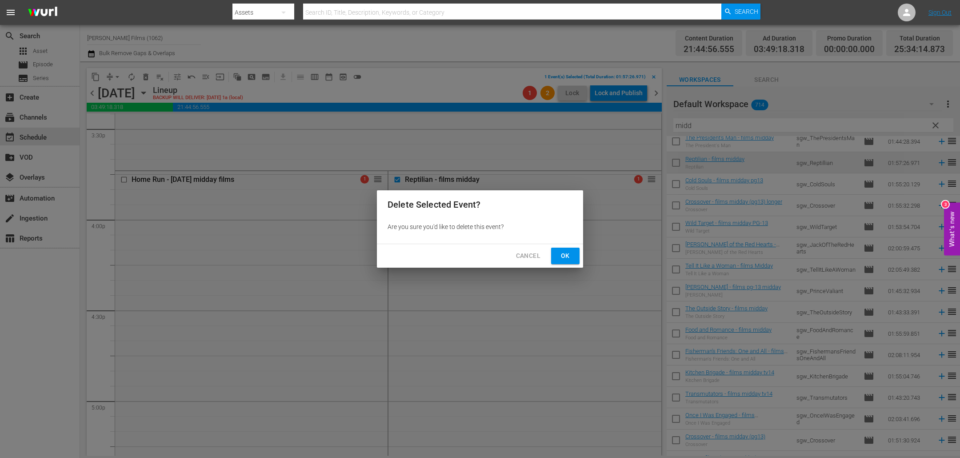
click at [556, 261] on button "Ok" at bounding box center [565, 255] width 28 height 16
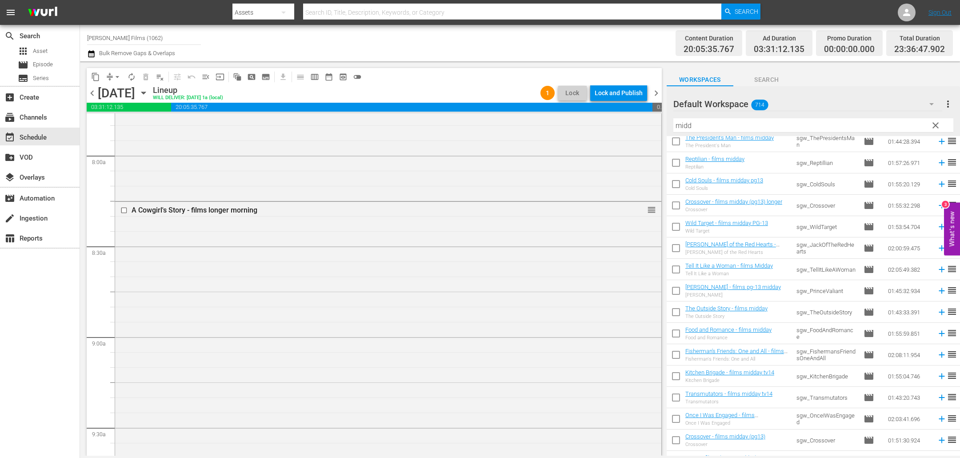
scroll to position [1366, 0]
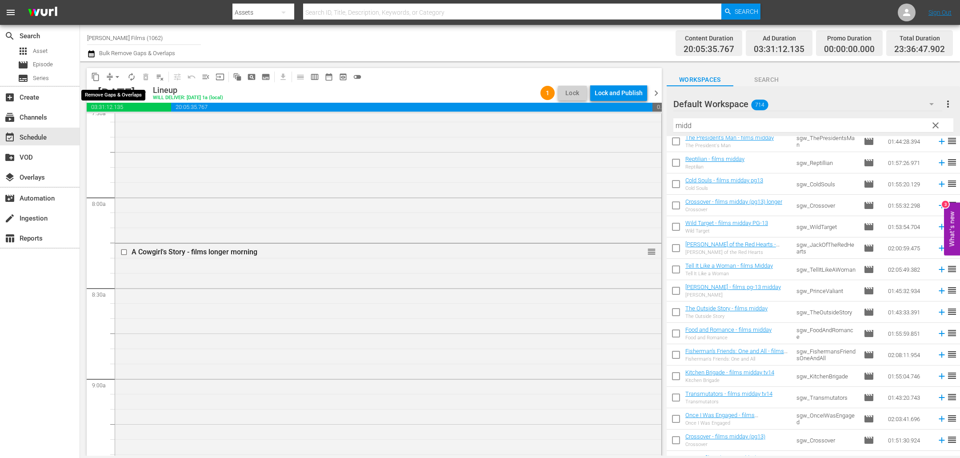
click at [112, 74] on button "arrow_drop_down" at bounding box center [117, 77] width 14 height 14
click at [122, 121] on li "Align to End of Previous Day" at bounding box center [117, 123] width 93 height 15
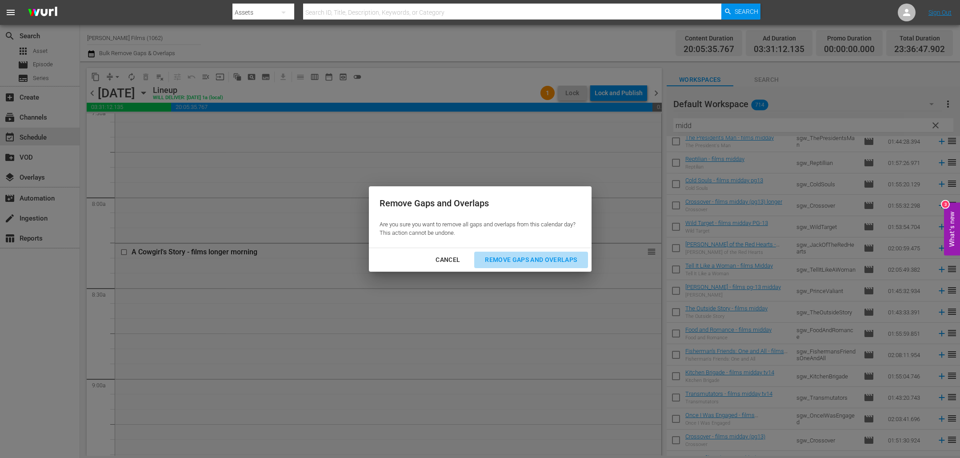
click at [558, 259] on div "Remove Gaps and Overlaps" at bounding box center [531, 259] width 106 height 11
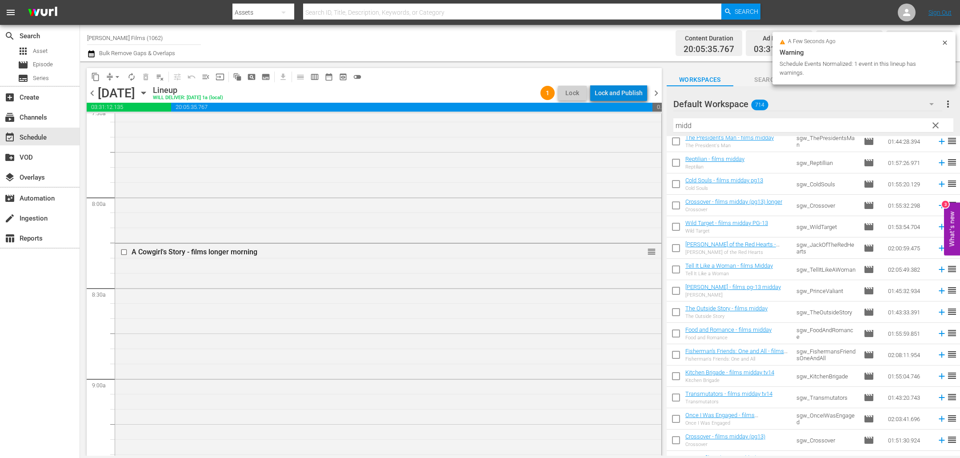
click at [626, 92] on div "Lock and Publish" at bounding box center [618, 93] width 48 height 16
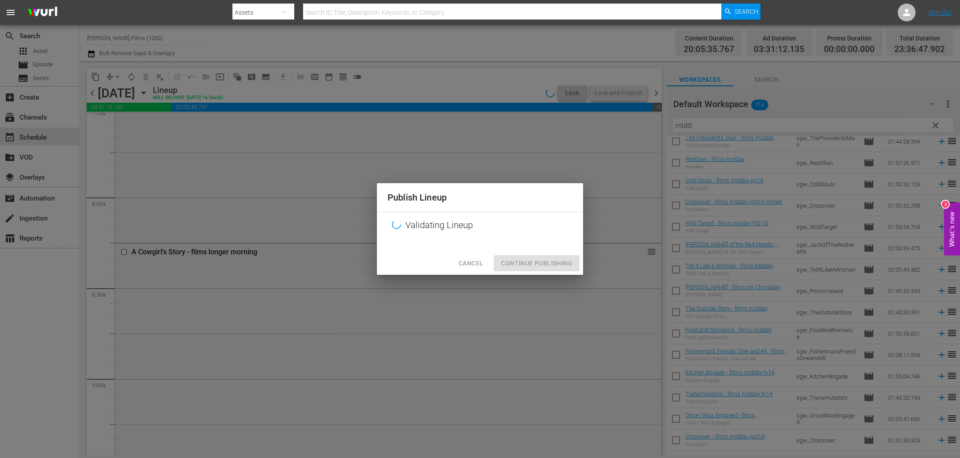
click at [546, 265] on div "Cancel Continue Publishing" at bounding box center [480, 263] width 206 height 24
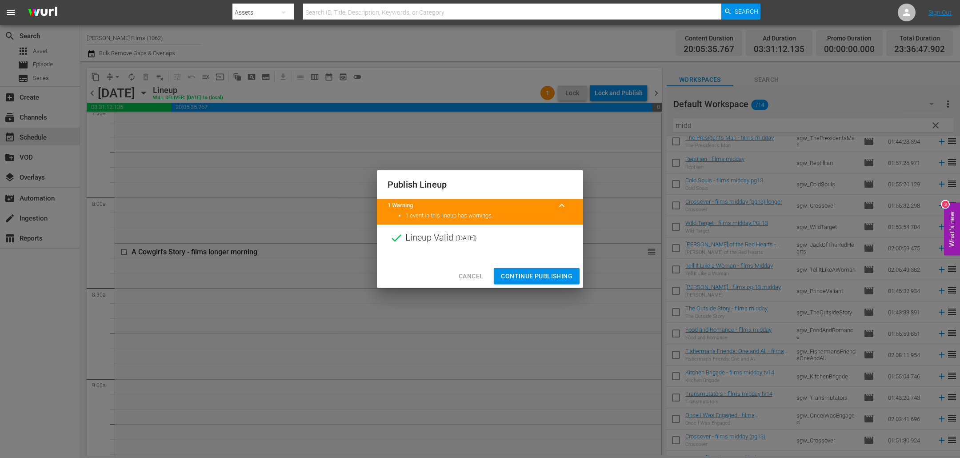
click at [552, 271] on span "Continue Publishing" at bounding box center [537, 276] width 72 height 11
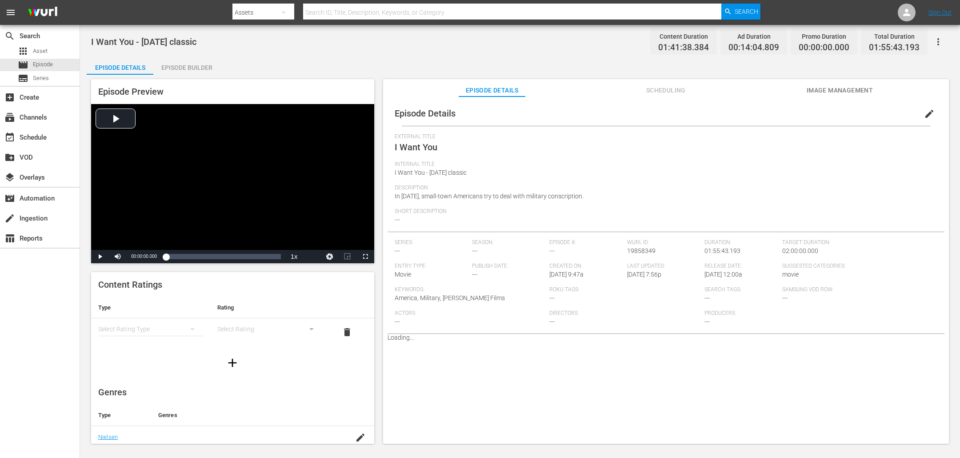
click at [676, 87] on span "Scheduling" at bounding box center [665, 90] width 67 height 11
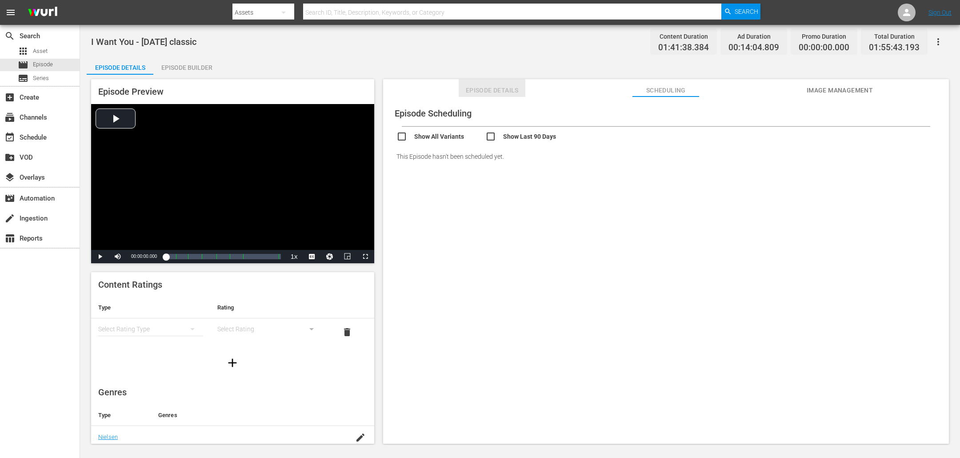
click at [505, 91] on span "Episode Details" at bounding box center [492, 90] width 67 height 11
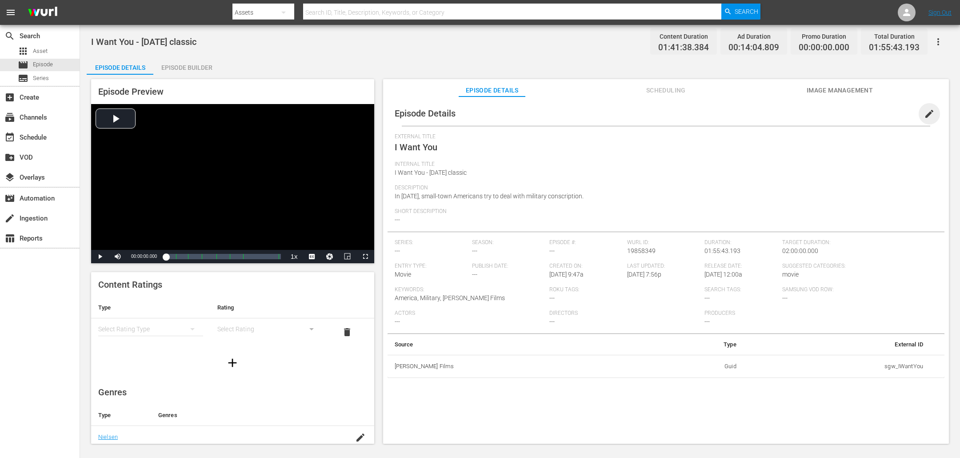
click at [924, 112] on span "edit" at bounding box center [929, 113] width 11 height 11
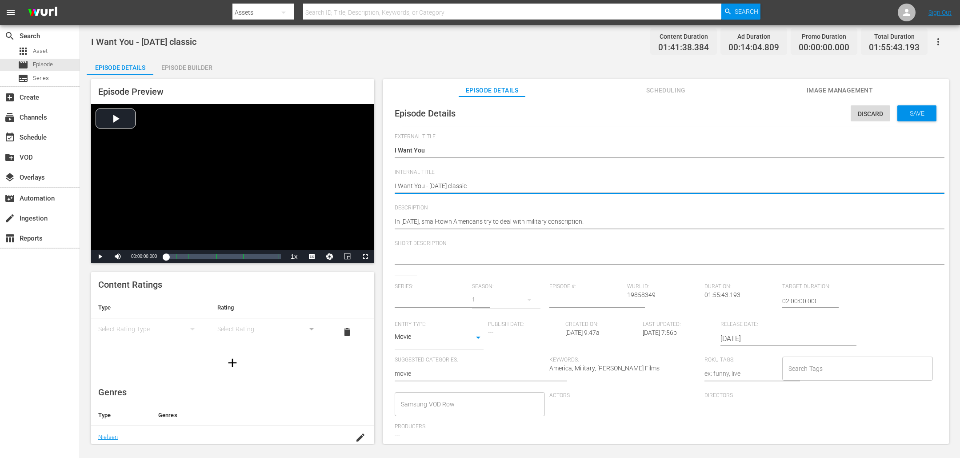
type input "No Series"
type textarea "DI Want You - march 22 classic"
type textarea "DOI Want You - march 22 classic"
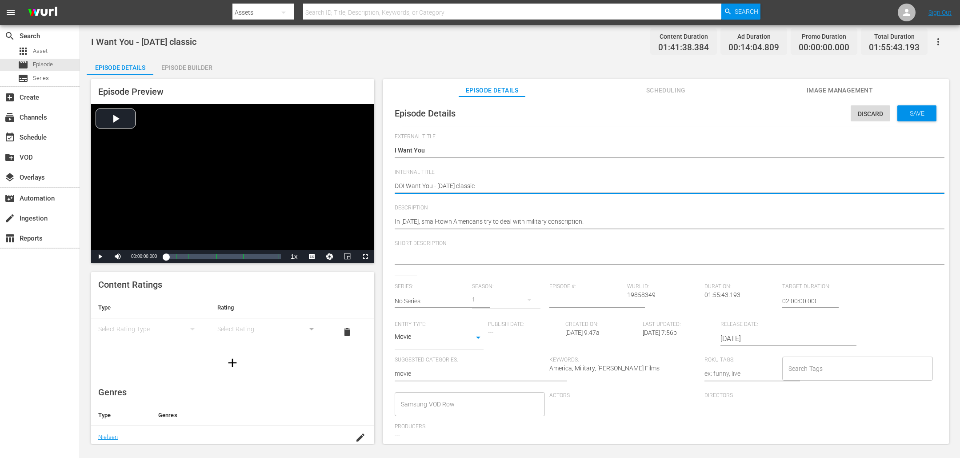
type textarea "DO I Want You - march 22 classic"
type textarea "DO NI Want You - march 22 classic"
type textarea "DO NOI Want You - march 22 classic"
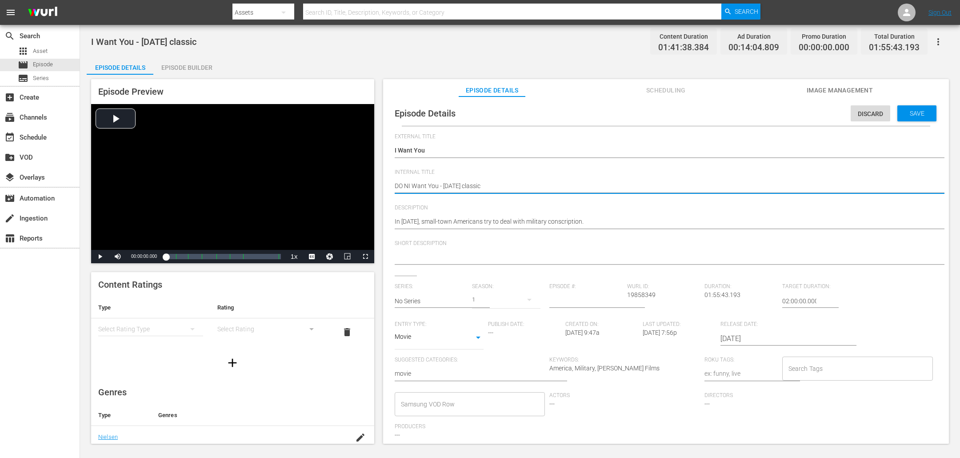
type textarea "DO NOI Want You - march 22 classic"
type textarea "DO NOTI Want You - march 22 classic"
type textarea "DO NOT I Want You - march 22 classic"
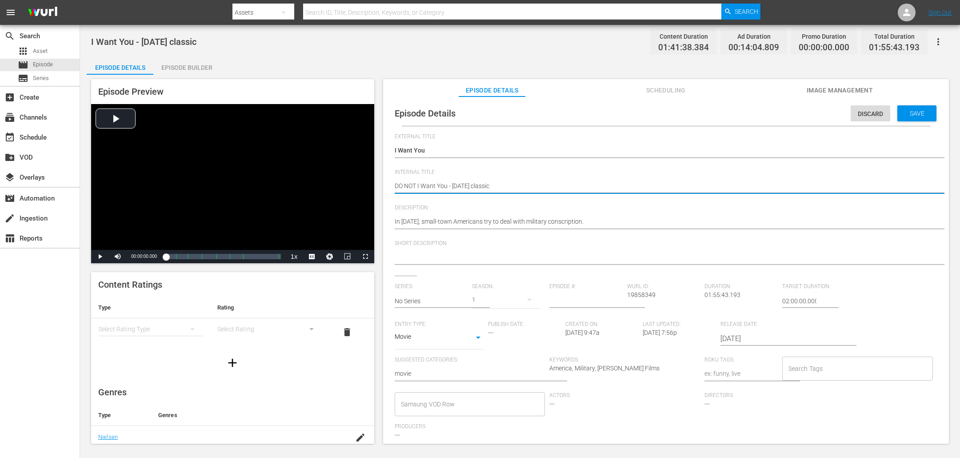
type textarea "DO NOT YI Want You - march 22 classic"
type textarea "DO NOT YSI Want You - march 22 classic"
type textarea "DO NOT YSEI Want You - march 22 classic"
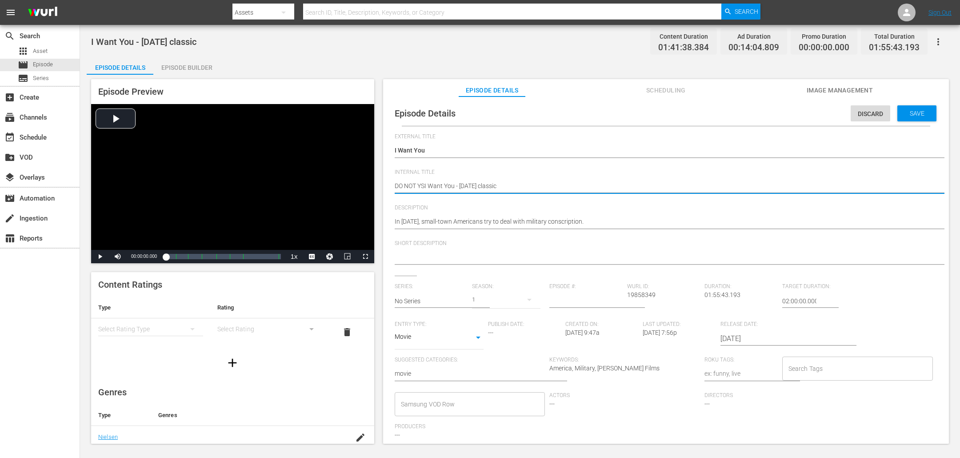
type textarea "DO NOT YSEI Want You - march 22 classic"
type textarea "DO NOT YSI Want You - march 22 classic"
type textarea "DO NOT YI Want You - march 22 classic"
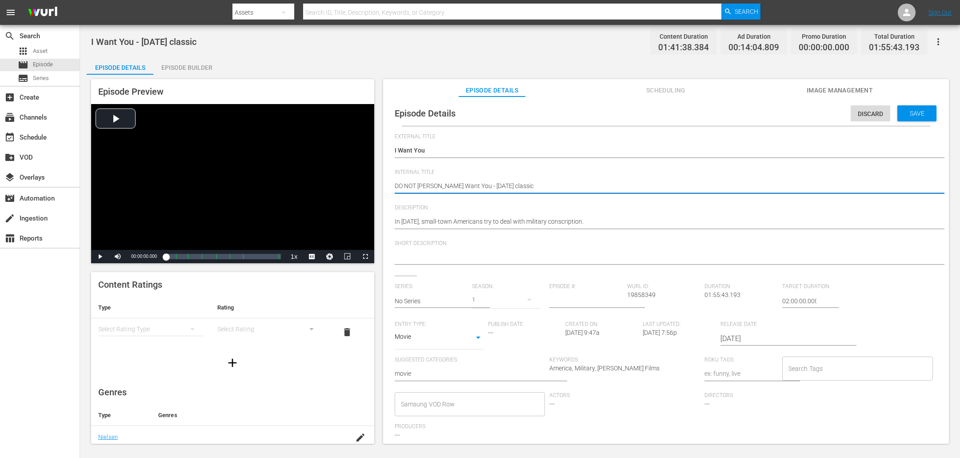
type textarea "DO NOT I Want You - march 22 classic"
type textarea "DO NOT UI Want You - march 22 classic"
type textarea "DO NOT USI Want You - march 22 classic"
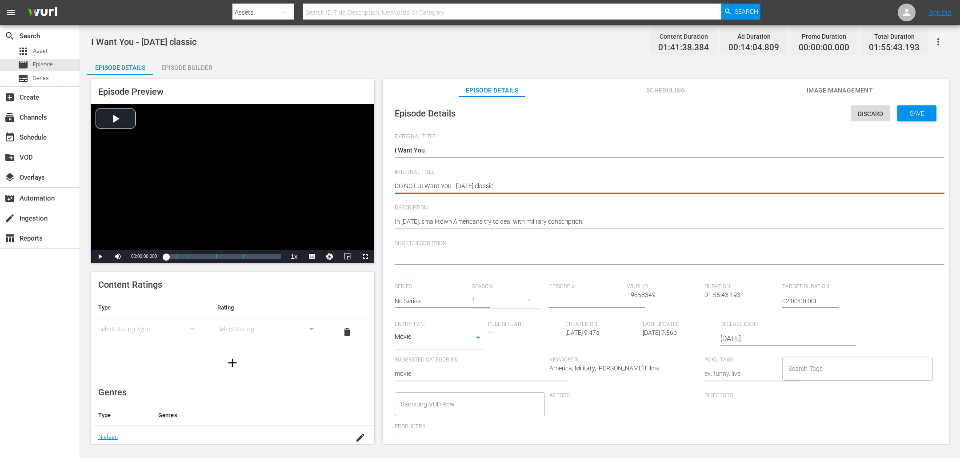
type textarea "DO NOT USI Want You - march 22 classic"
type textarea "DO NOT USEI Want You - march 22 classic"
type textarea "DO NOT USE I Want You - march 22 classic"
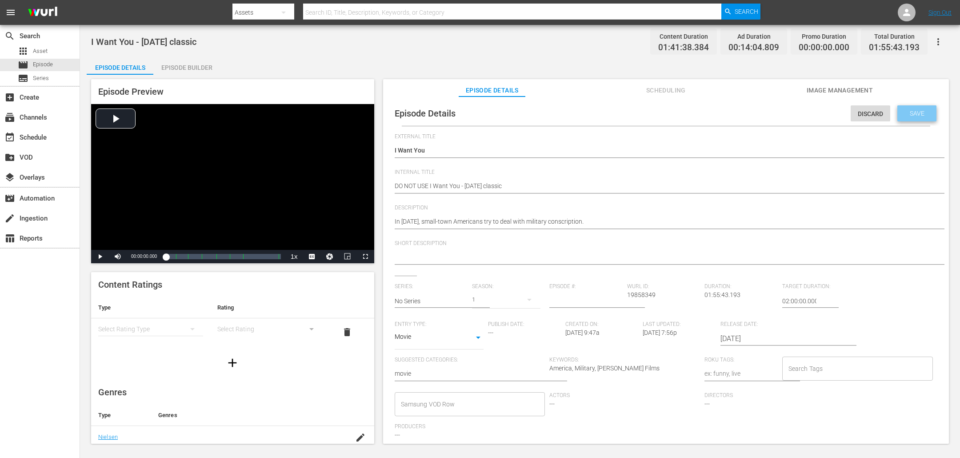
click at [914, 114] on span "Save" at bounding box center [916, 113] width 29 height 7
